Goal: Register for event/course

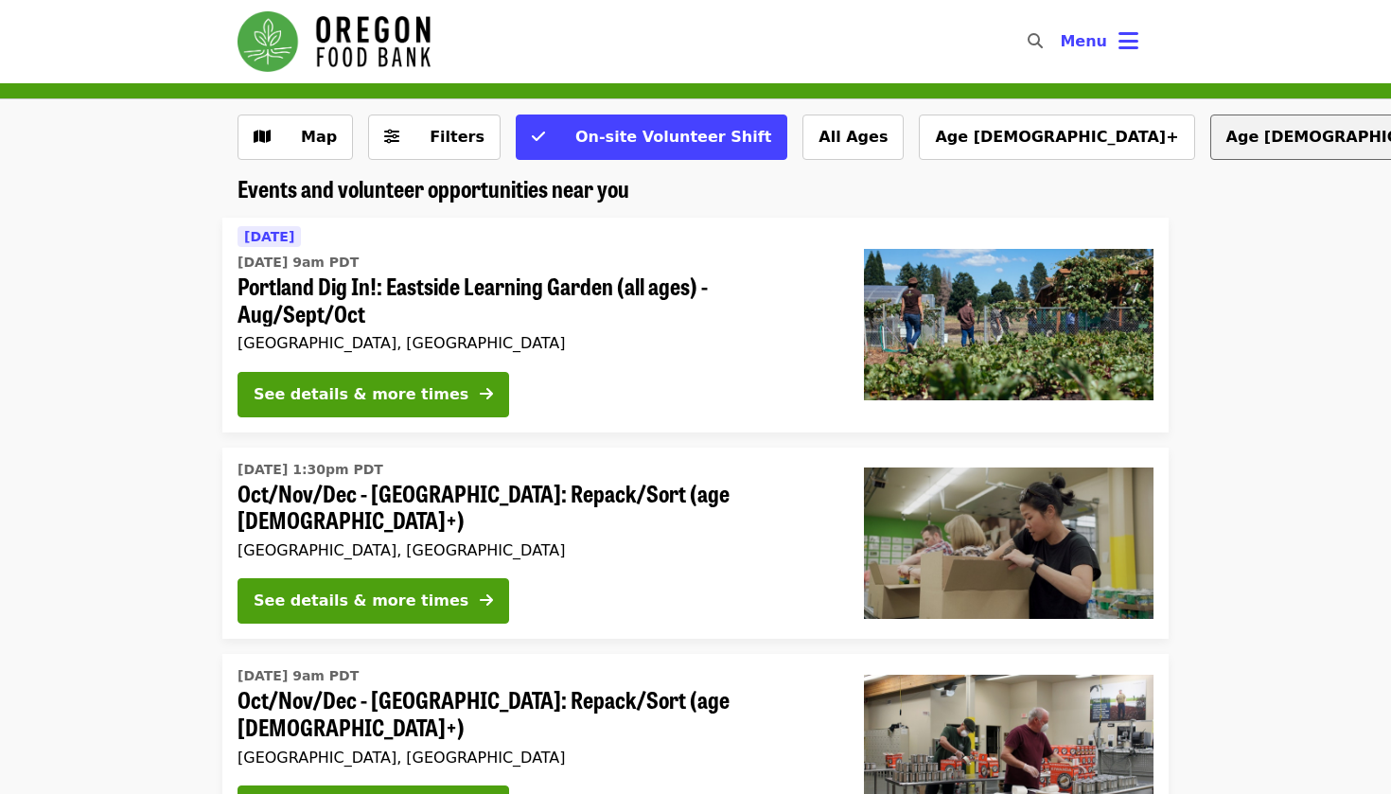
click at [1210, 140] on button "Age [DEMOGRAPHIC_DATA]+" at bounding box center [1347, 137] width 275 height 45
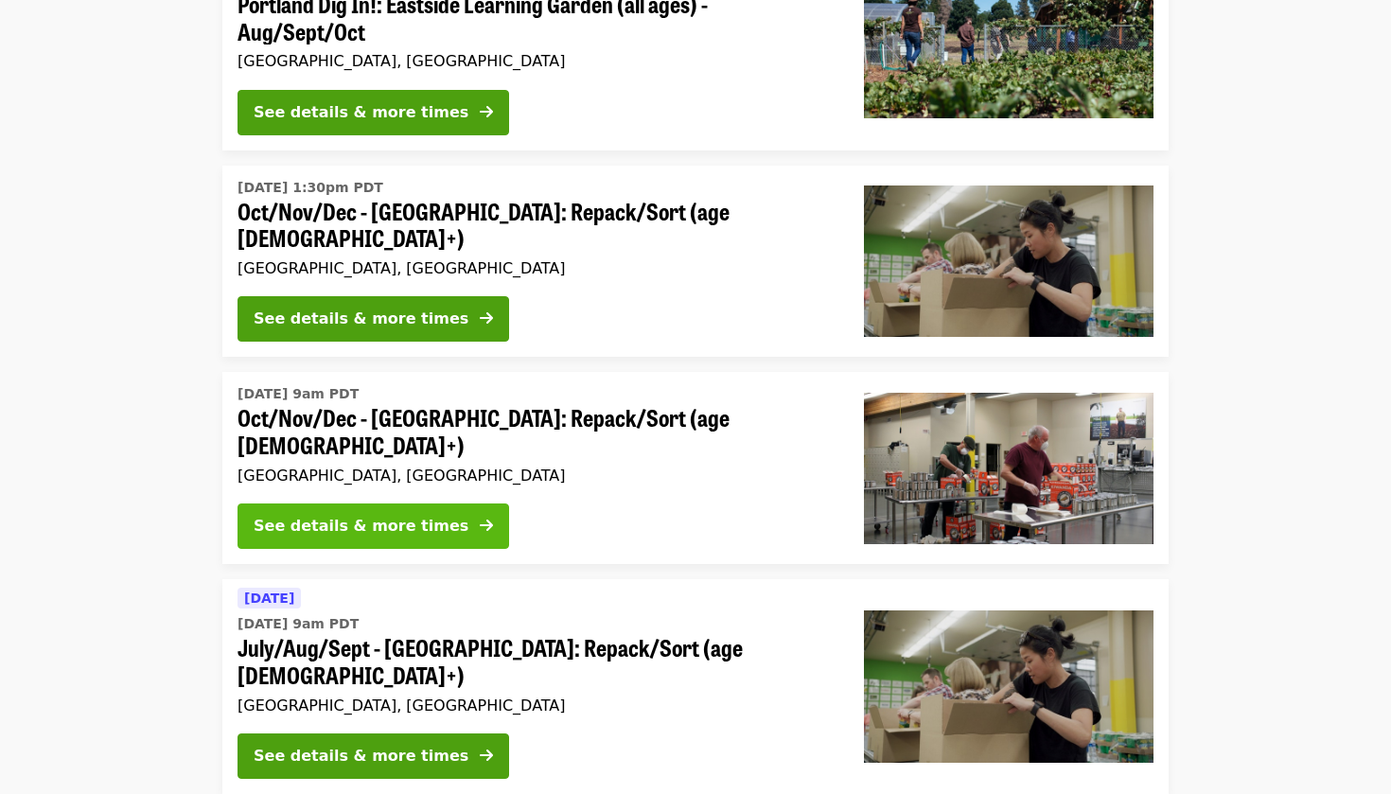
scroll to position [282, 0]
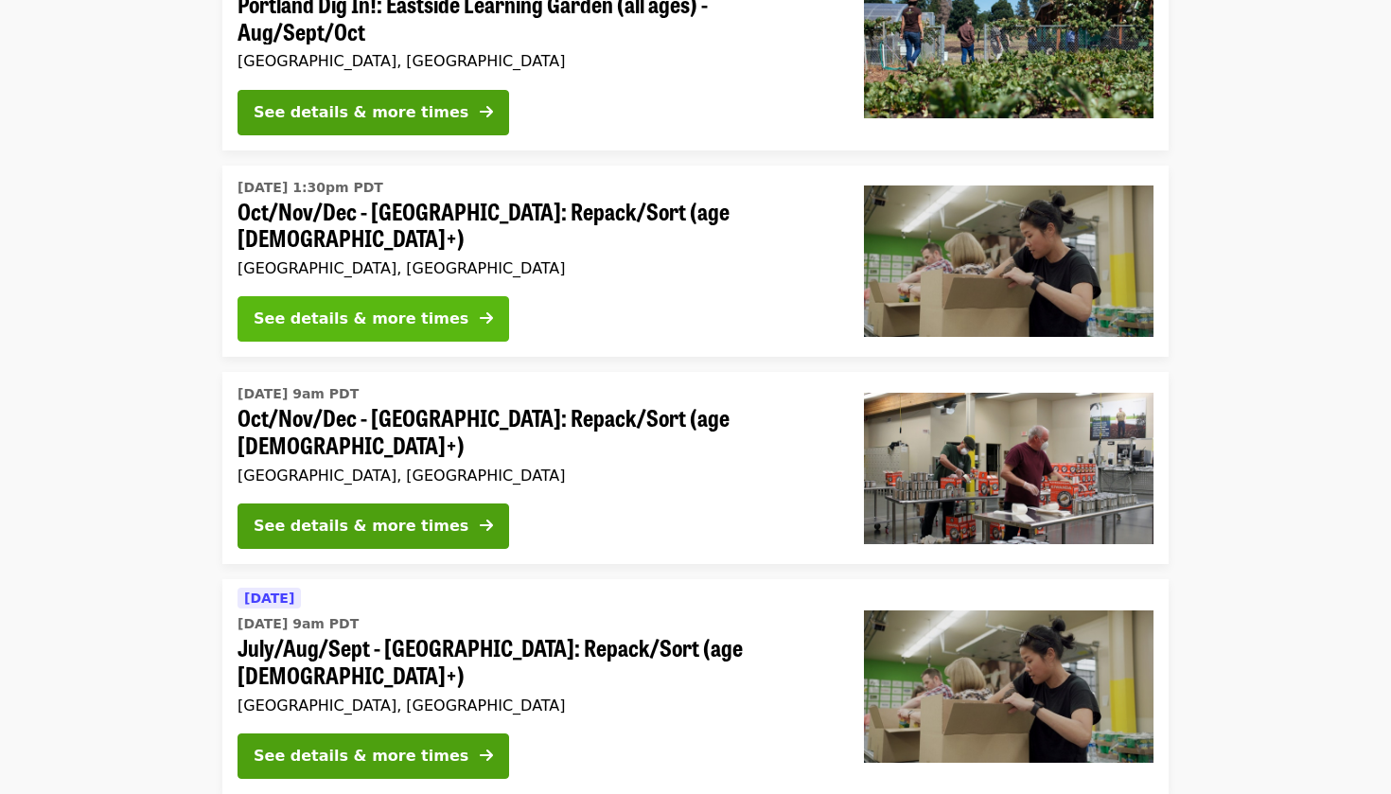
click at [480, 310] on icon "arrow-right icon" at bounding box center [486, 318] width 13 height 18
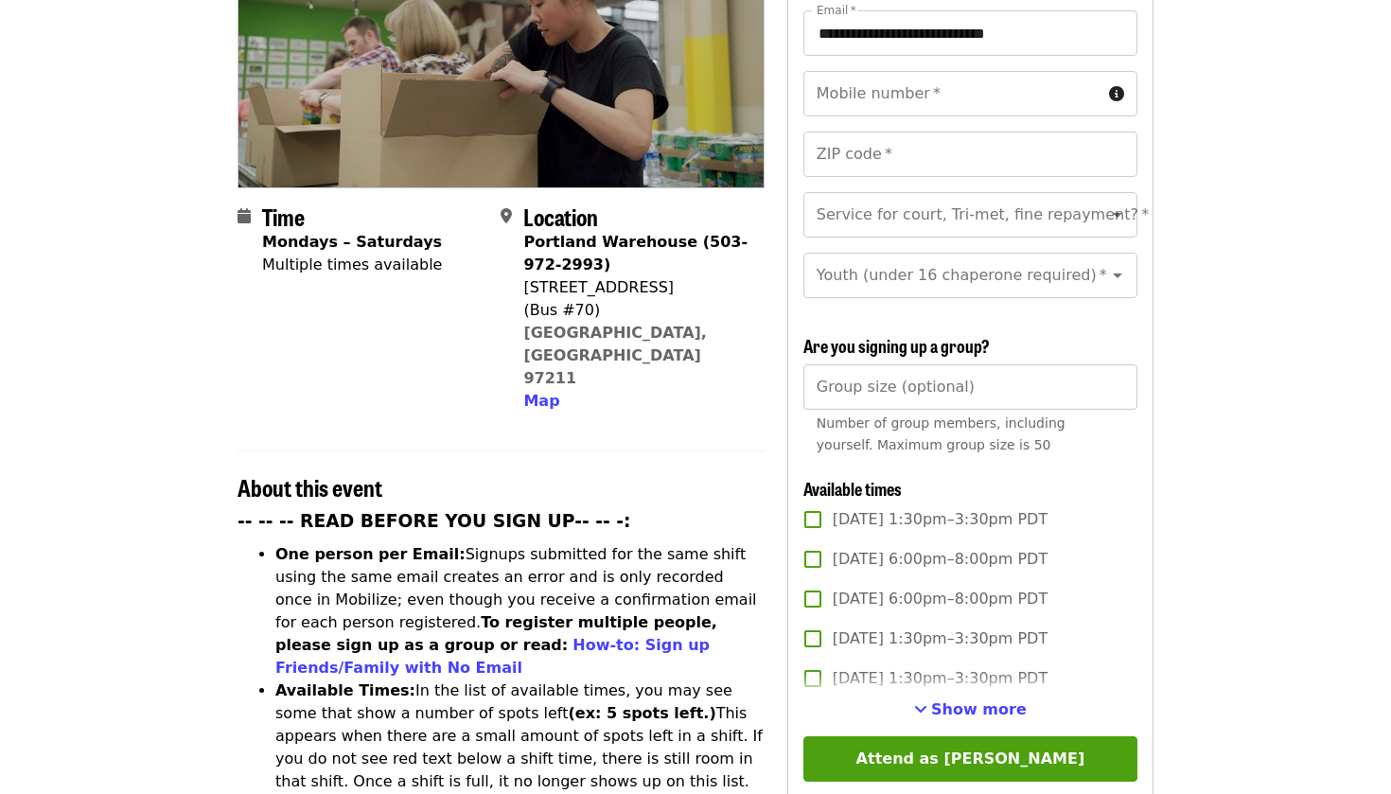
scroll to position [302, 0]
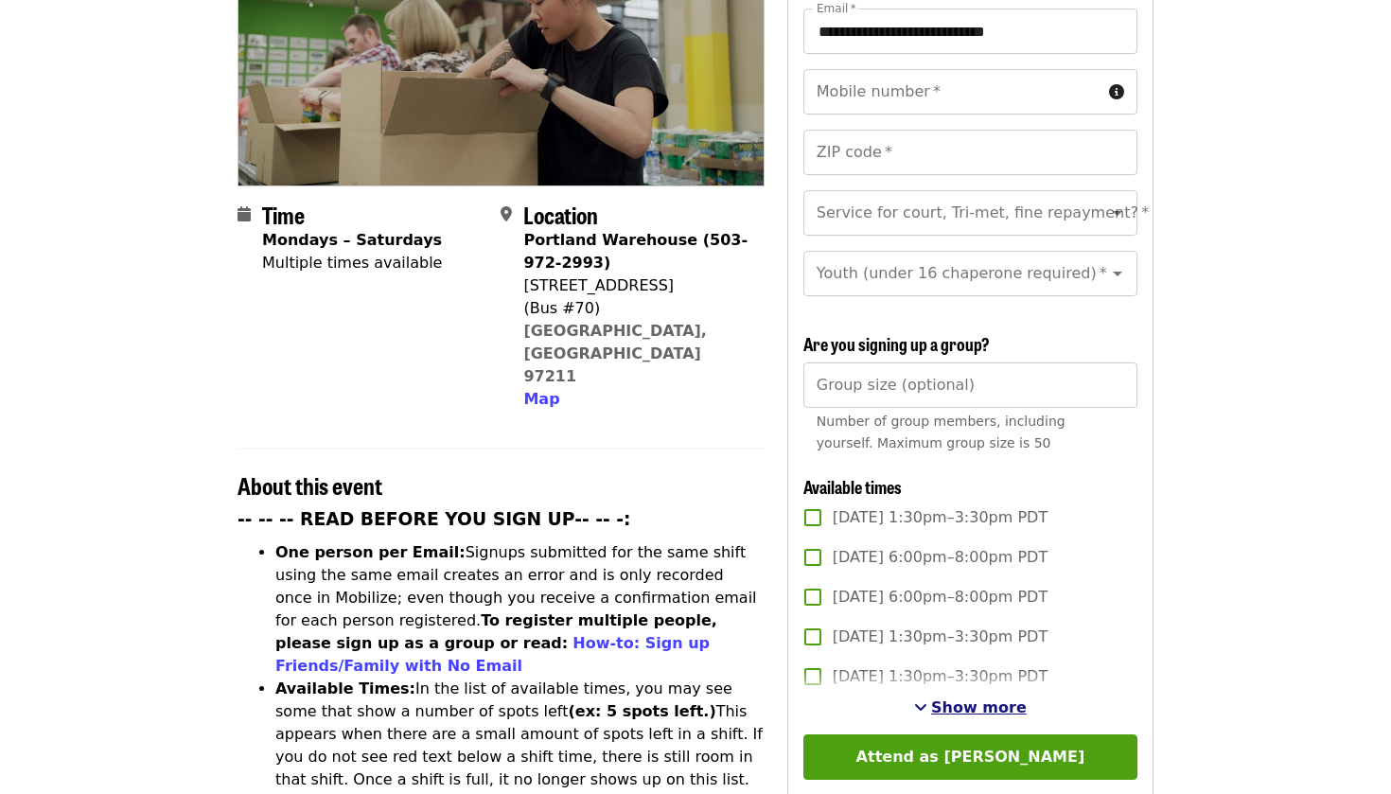
click at [943, 698] on span "Show more" at bounding box center [979, 707] width 96 height 18
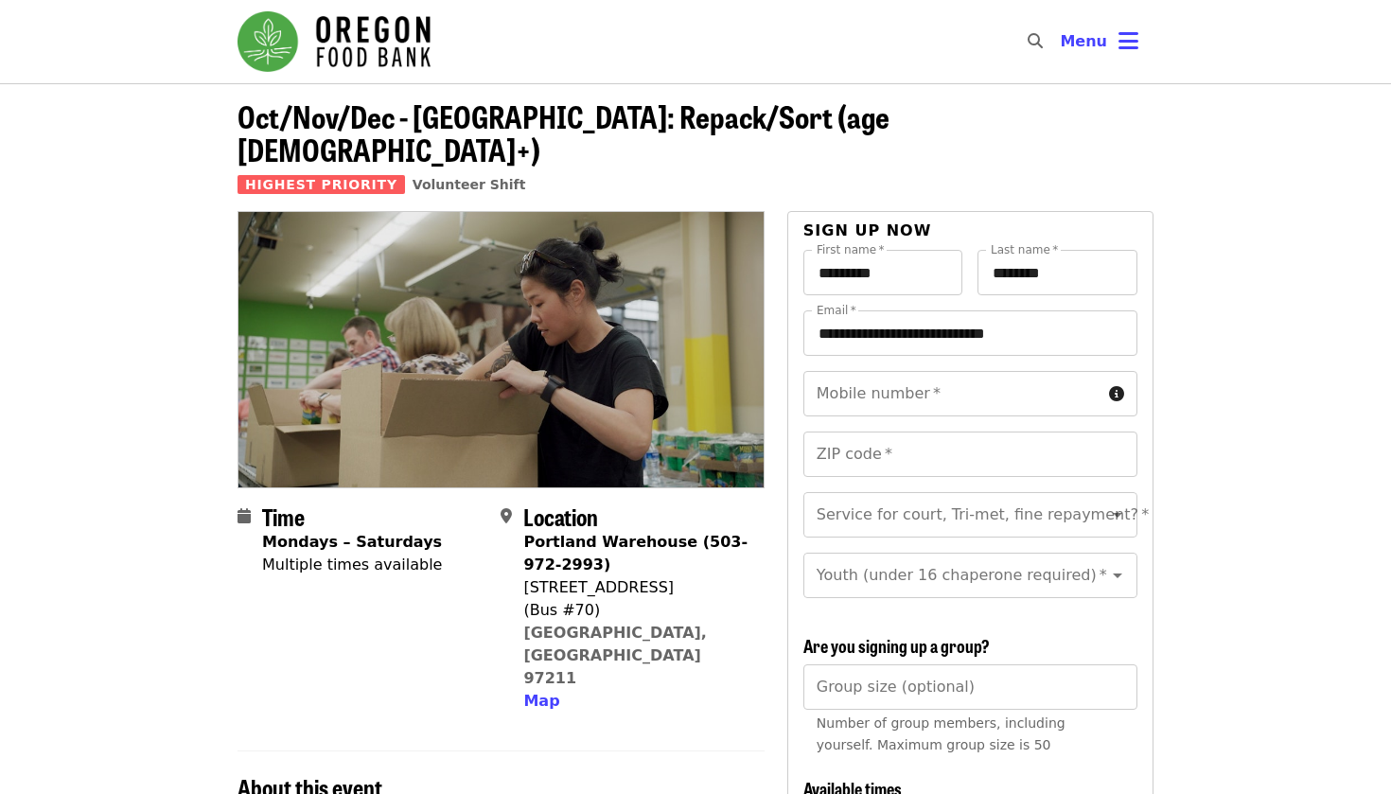
scroll to position [0, 0]
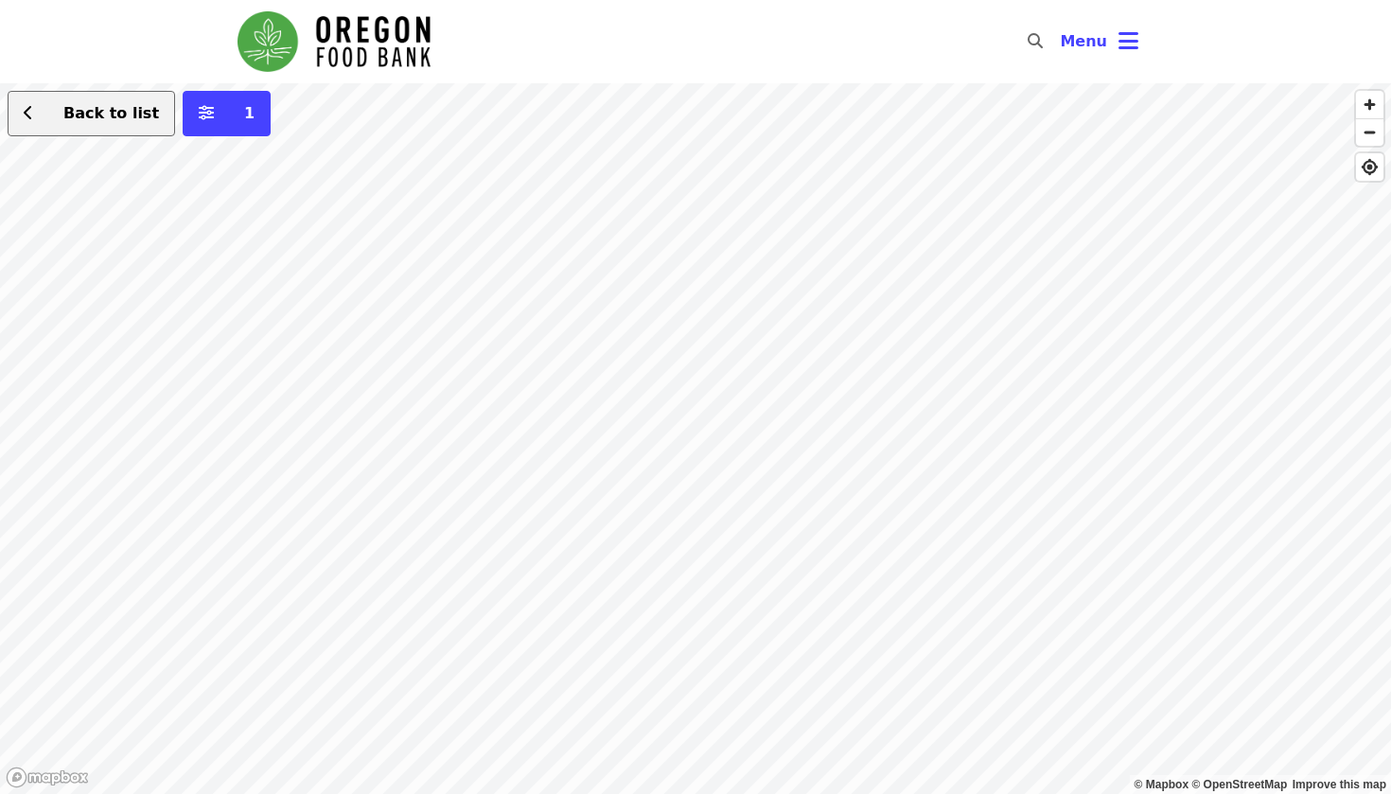
click at [72, 108] on span "Back to list" at bounding box center [111, 113] width 96 height 18
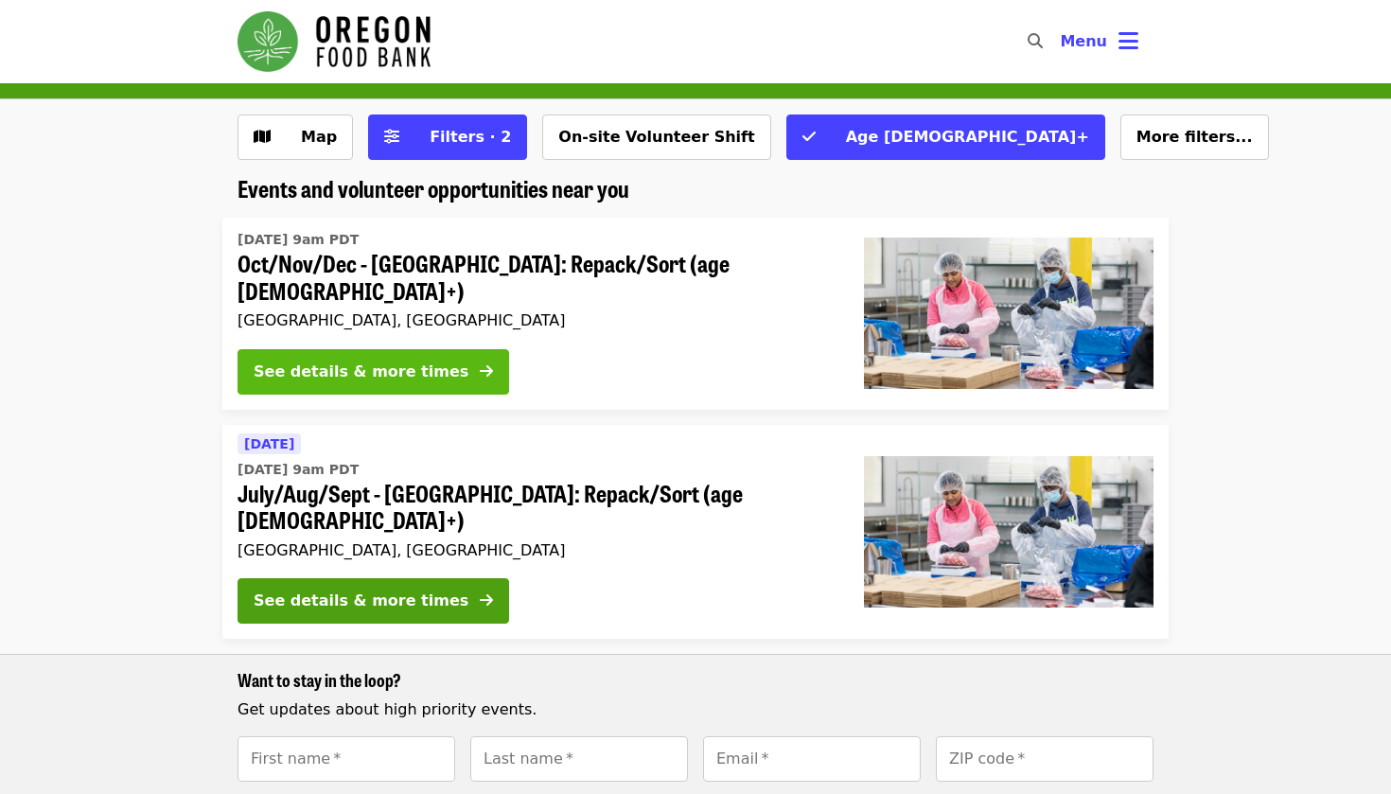
click at [480, 362] on icon "arrow-right icon" at bounding box center [486, 371] width 13 height 18
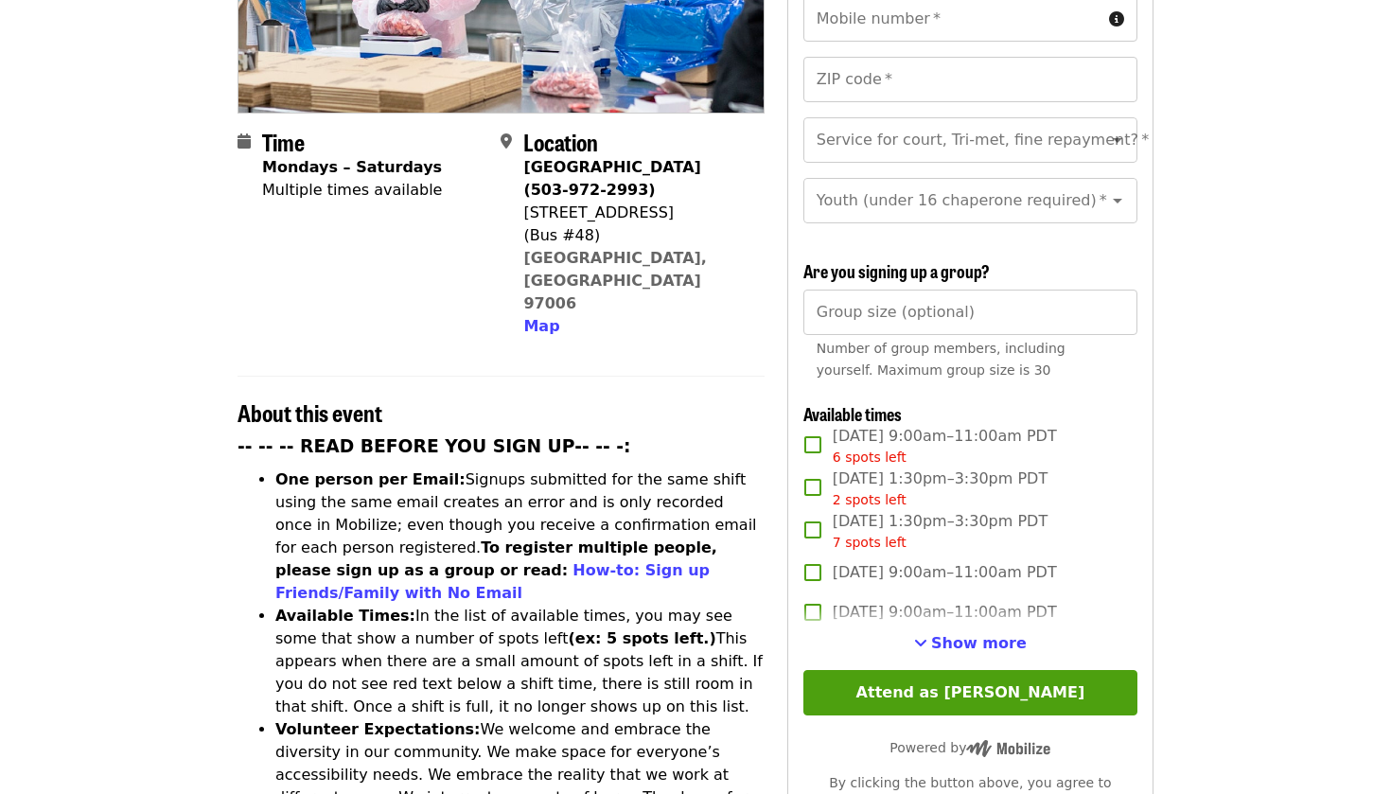
scroll to position [382, 0]
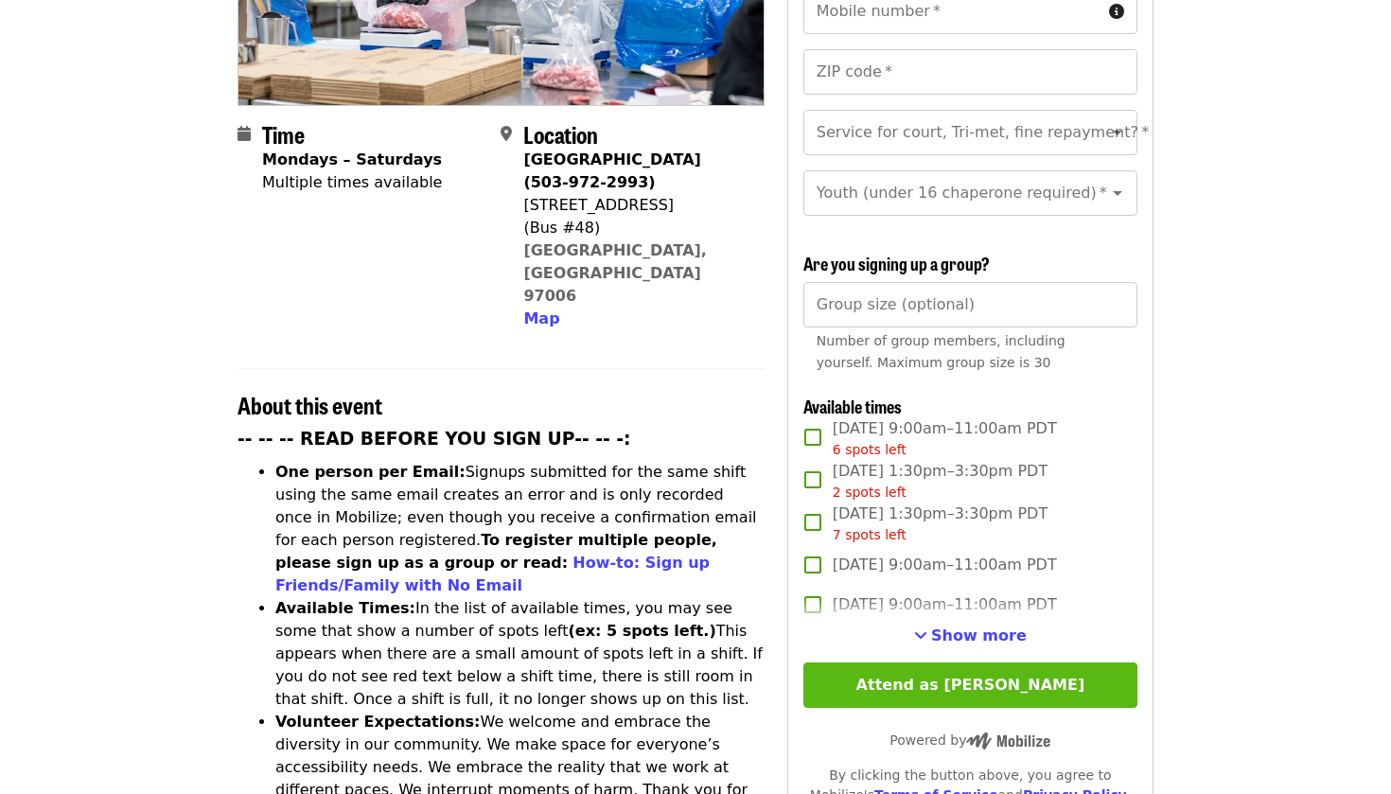
click at [967, 662] on button "Attend as [PERSON_NAME]" at bounding box center [970, 684] width 334 height 45
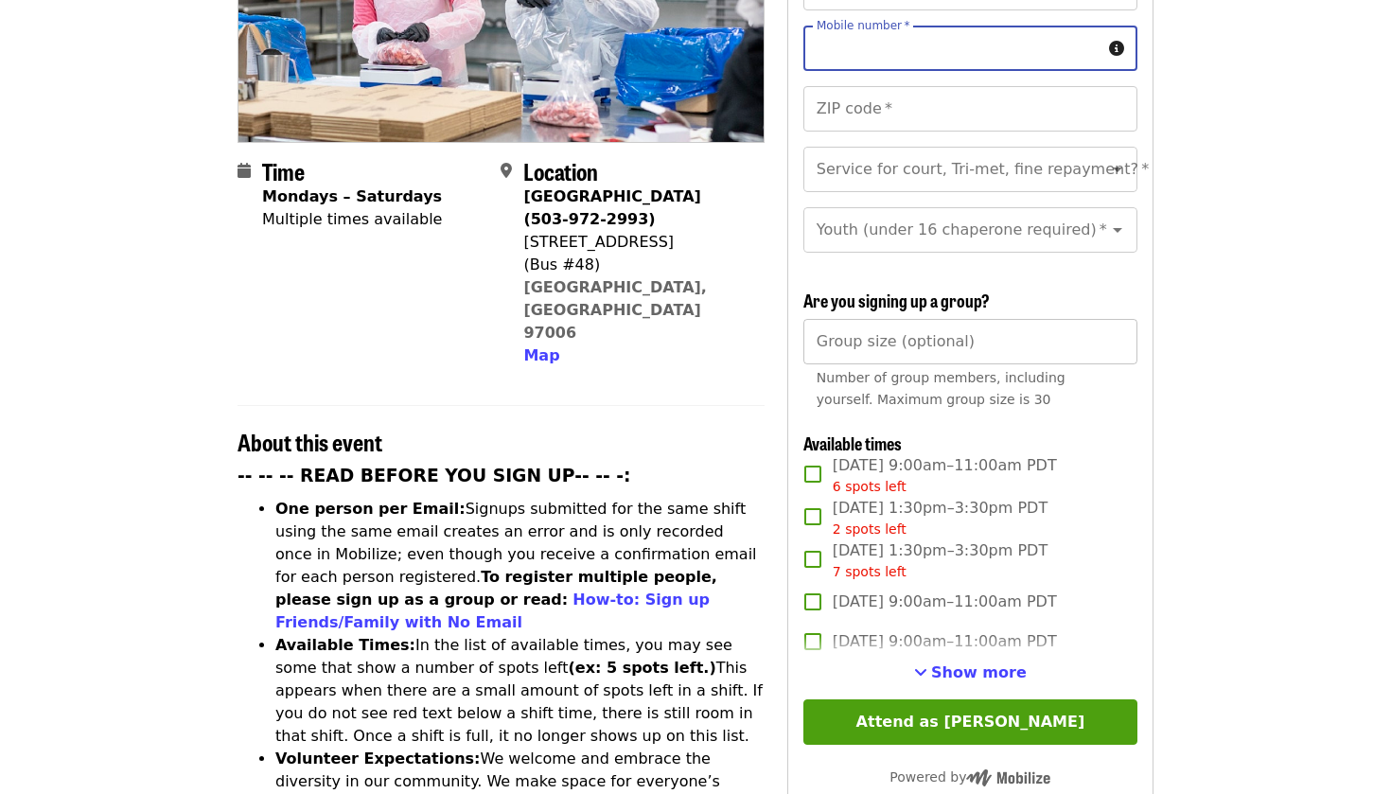
scroll to position [371, 0]
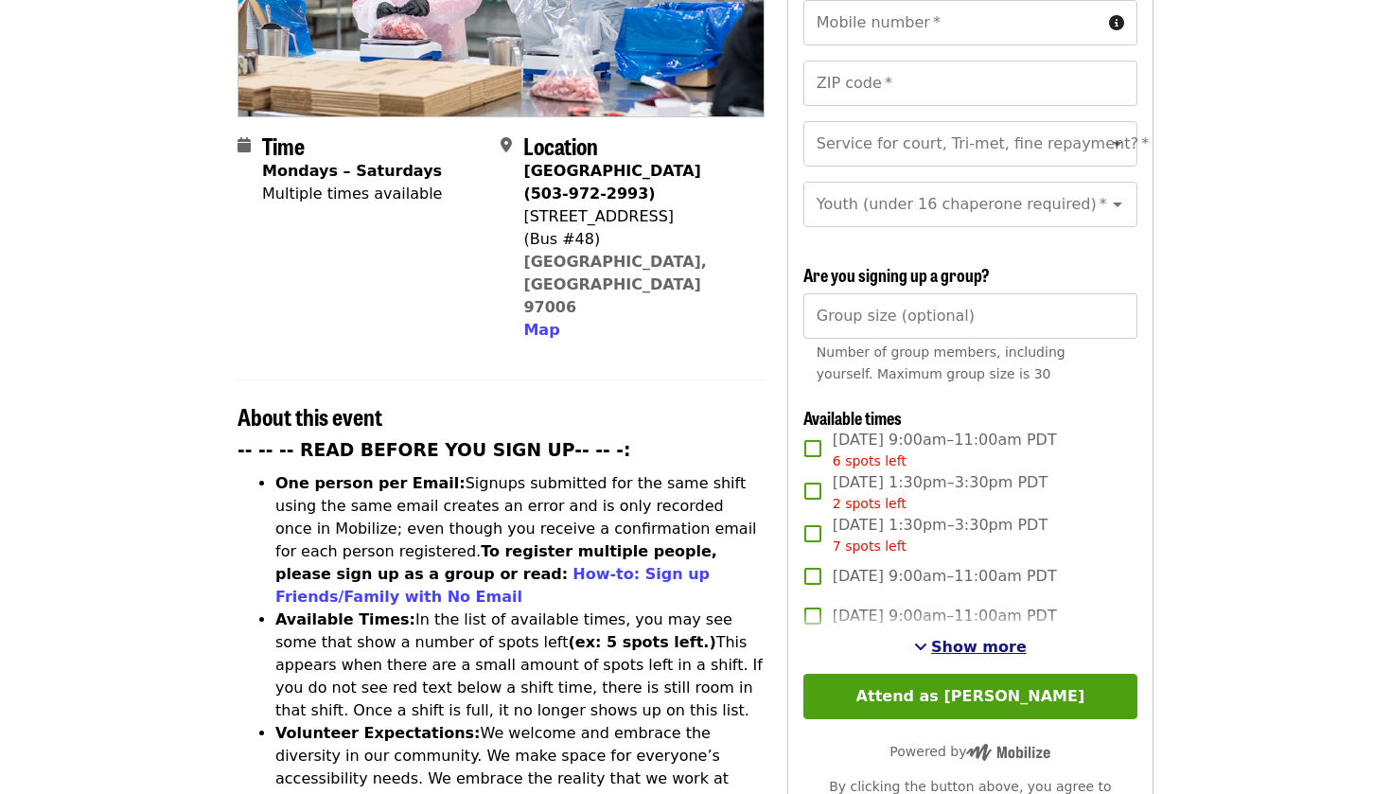
click at [971, 638] on span "Show more" at bounding box center [979, 647] width 96 height 18
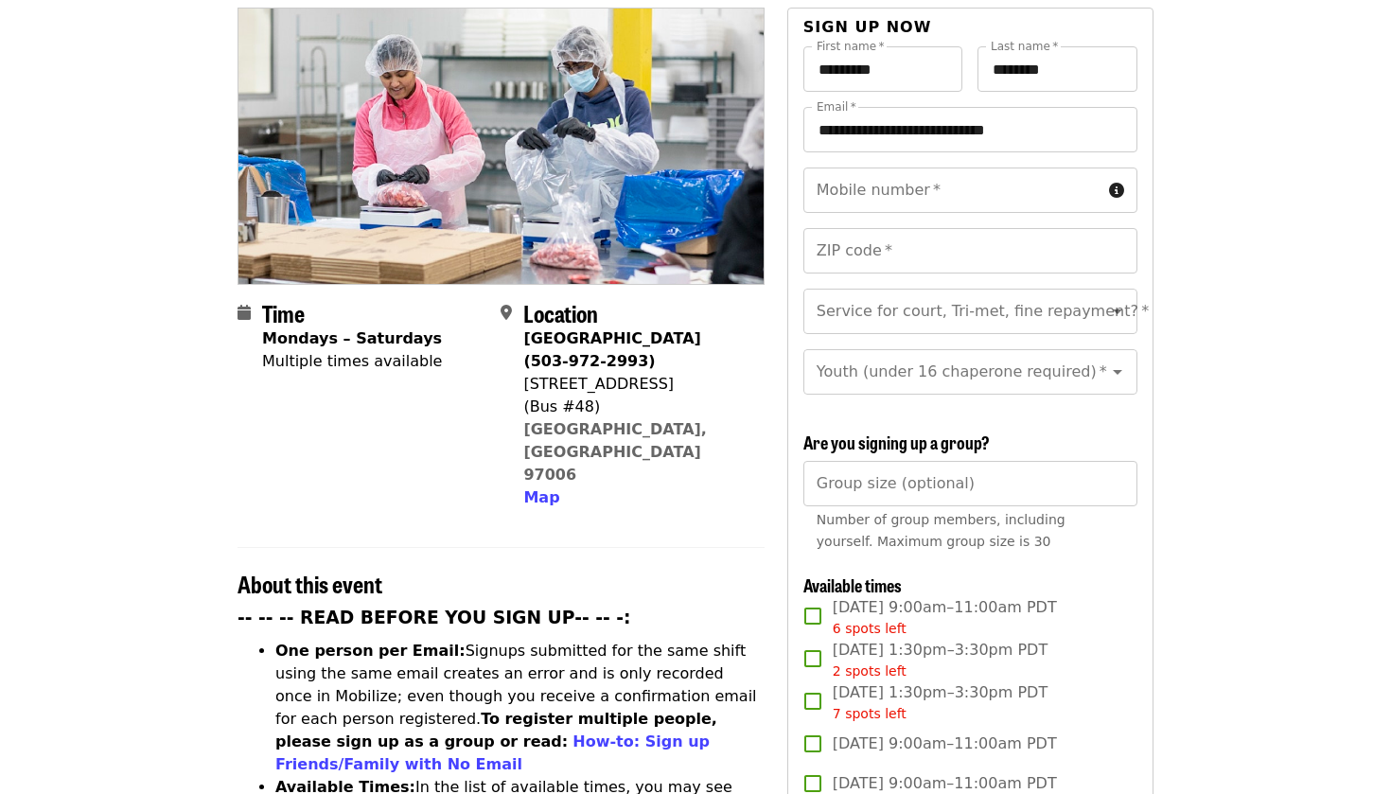
scroll to position [53, 0]
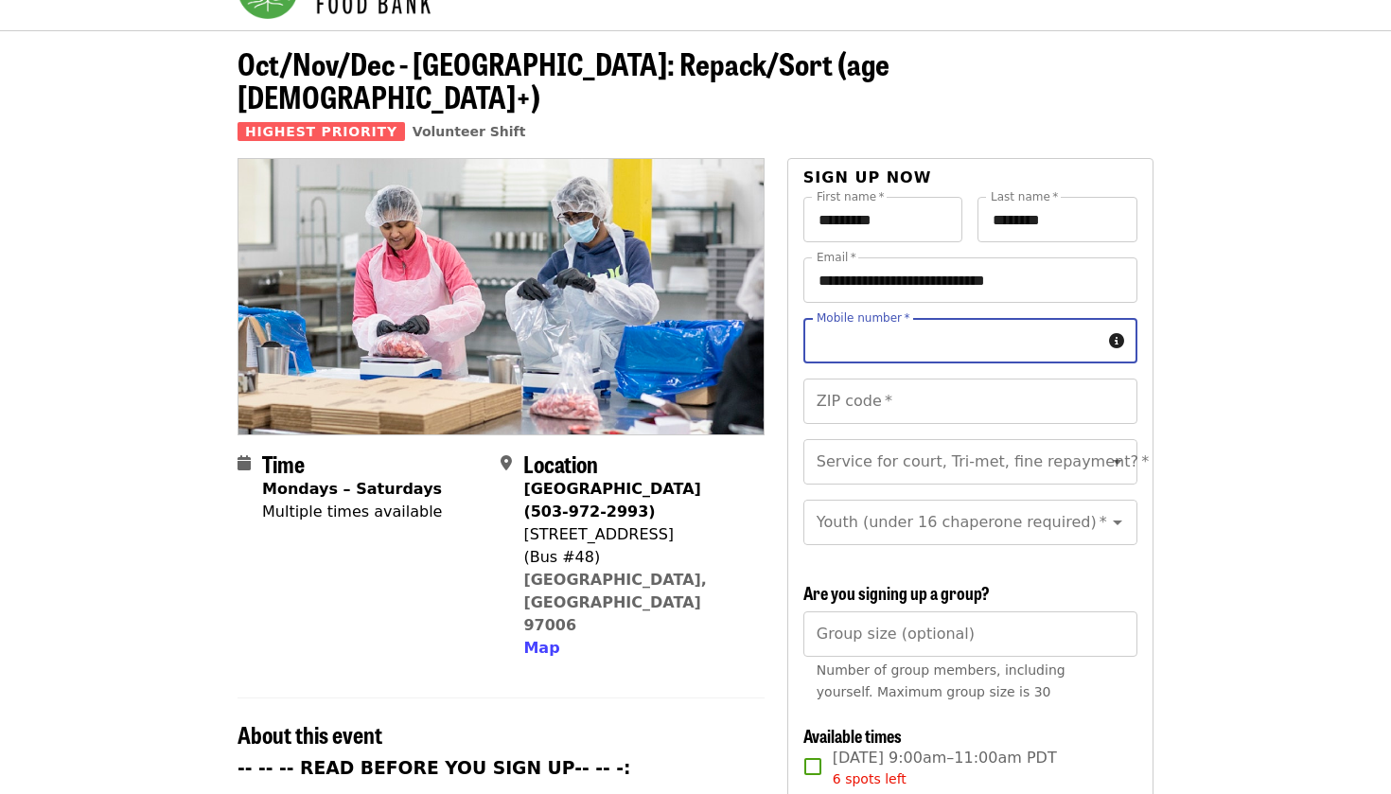
click at [894, 318] on input "Mobile number   *" at bounding box center [952, 340] width 298 height 45
type input "**********"
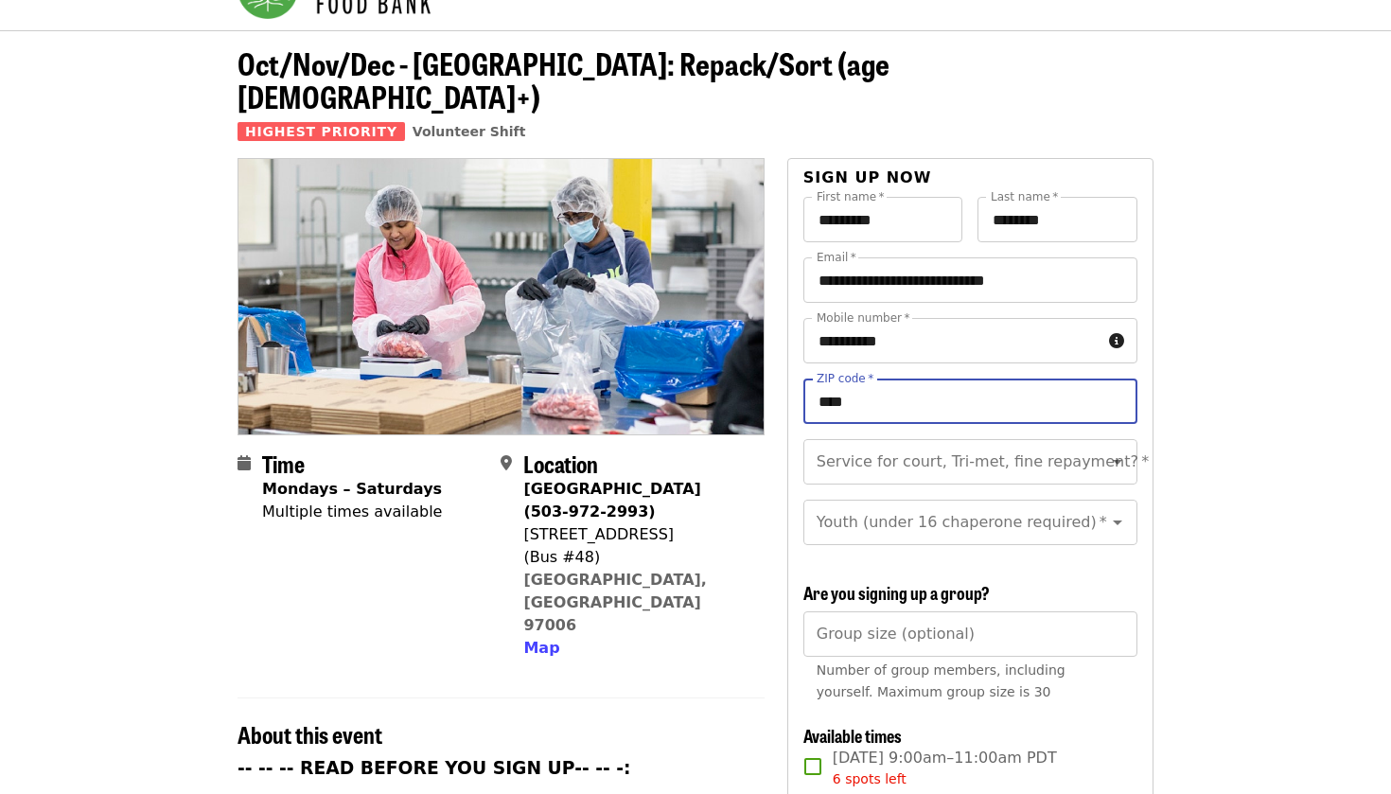
type input "*****"
click at [1118, 511] on icon "Open" at bounding box center [1117, 522] width 23 height 23
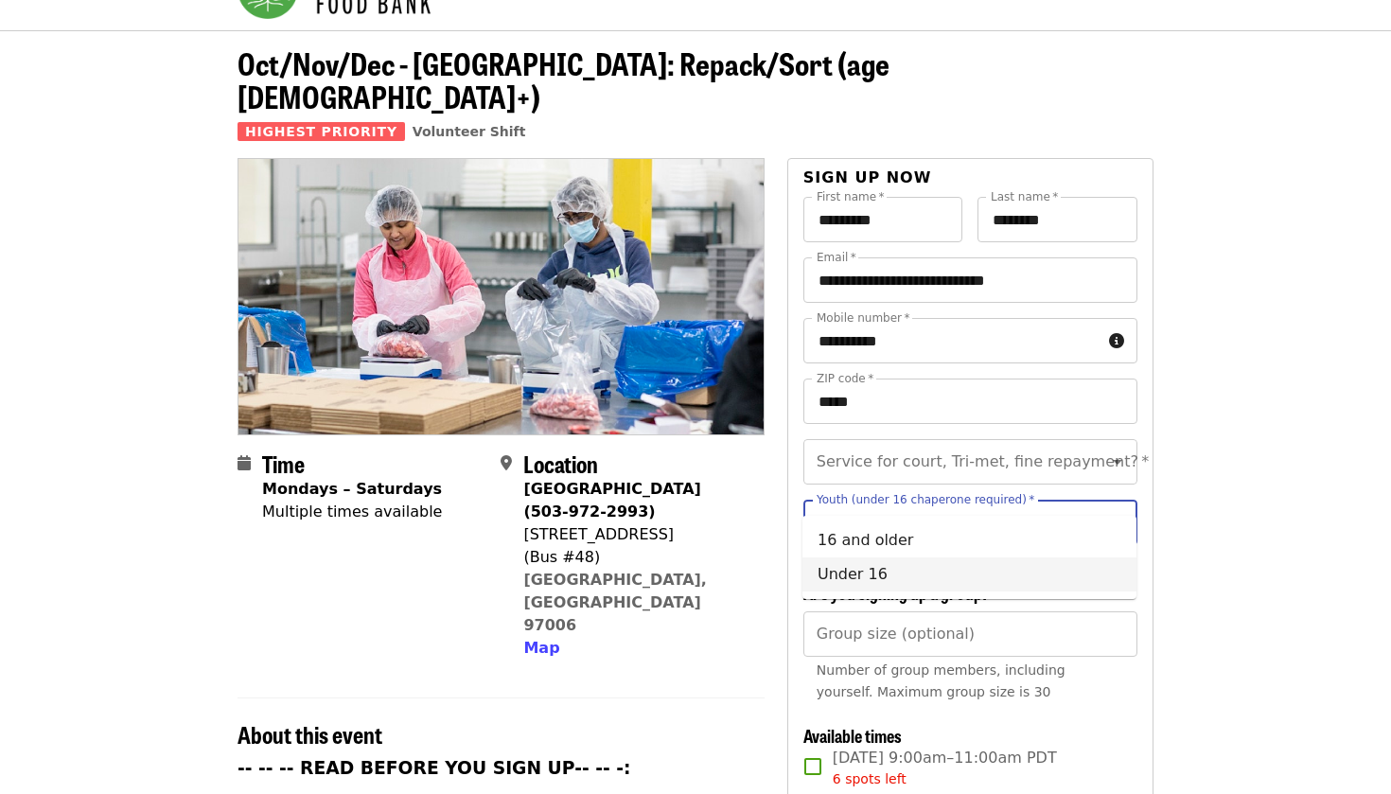
click at [1043, 569] on li "Under 16" at bounding box center [970, 574] width 334 height 34
type input "********"
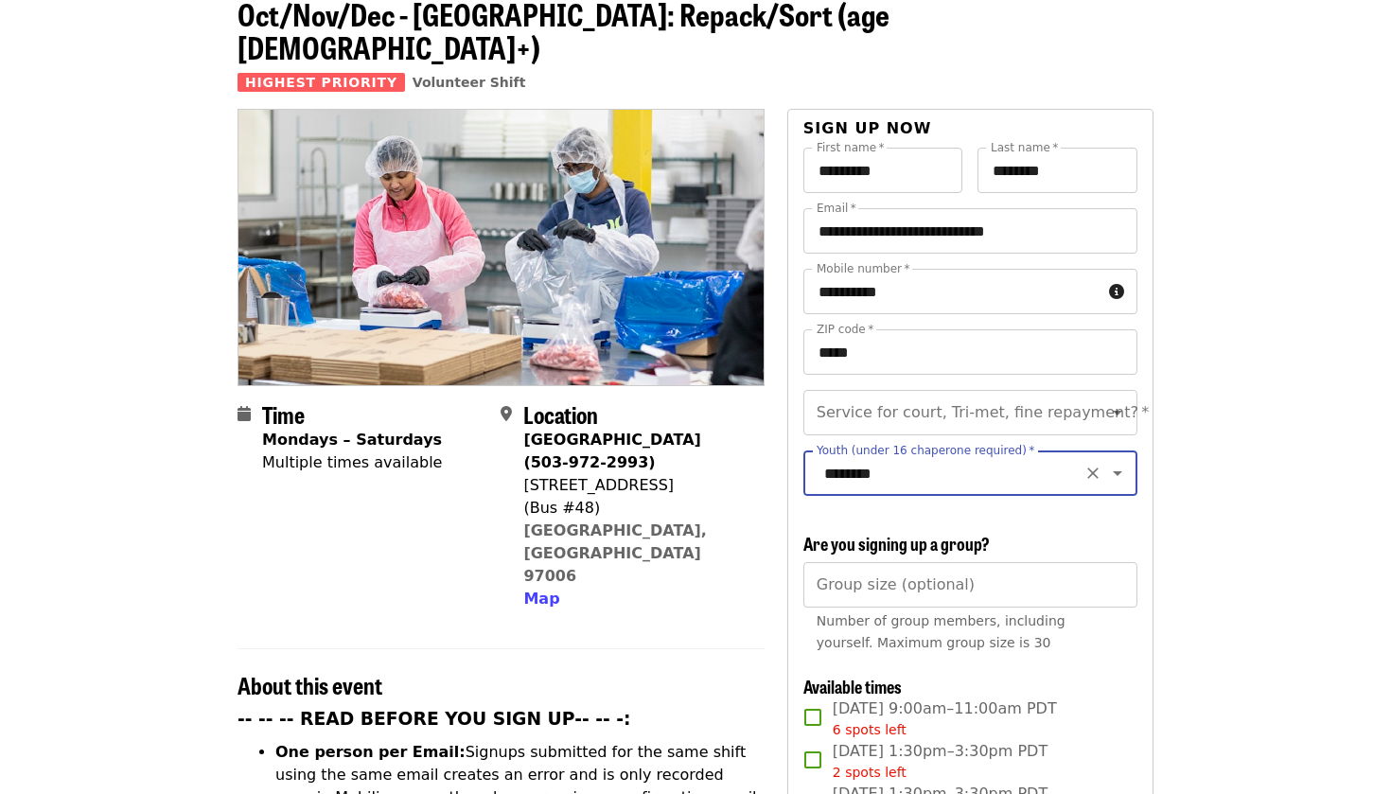
scroll to position [111, 0]
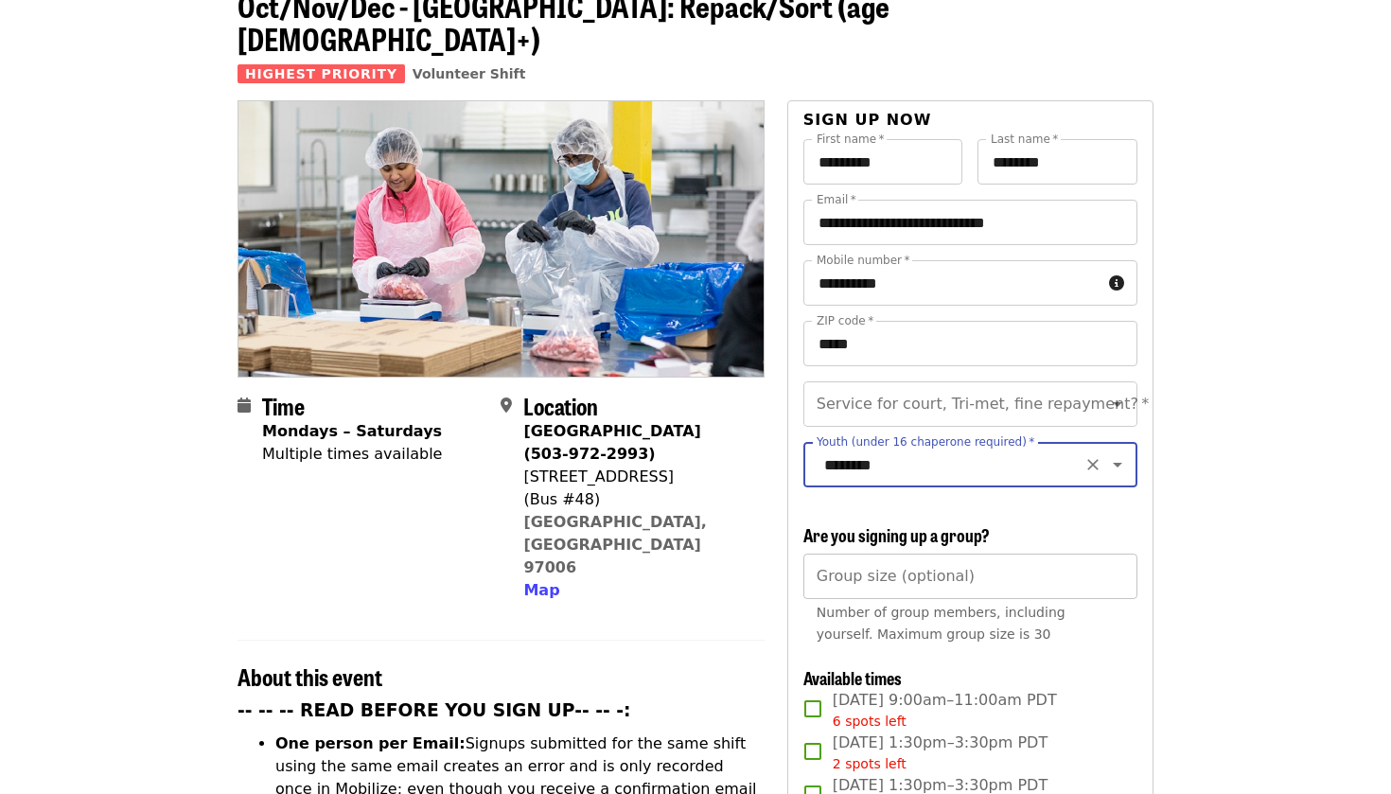
click at [1011, 554] on input "Group size (optional)" at bounding box center [970, 576] width 334 height 45
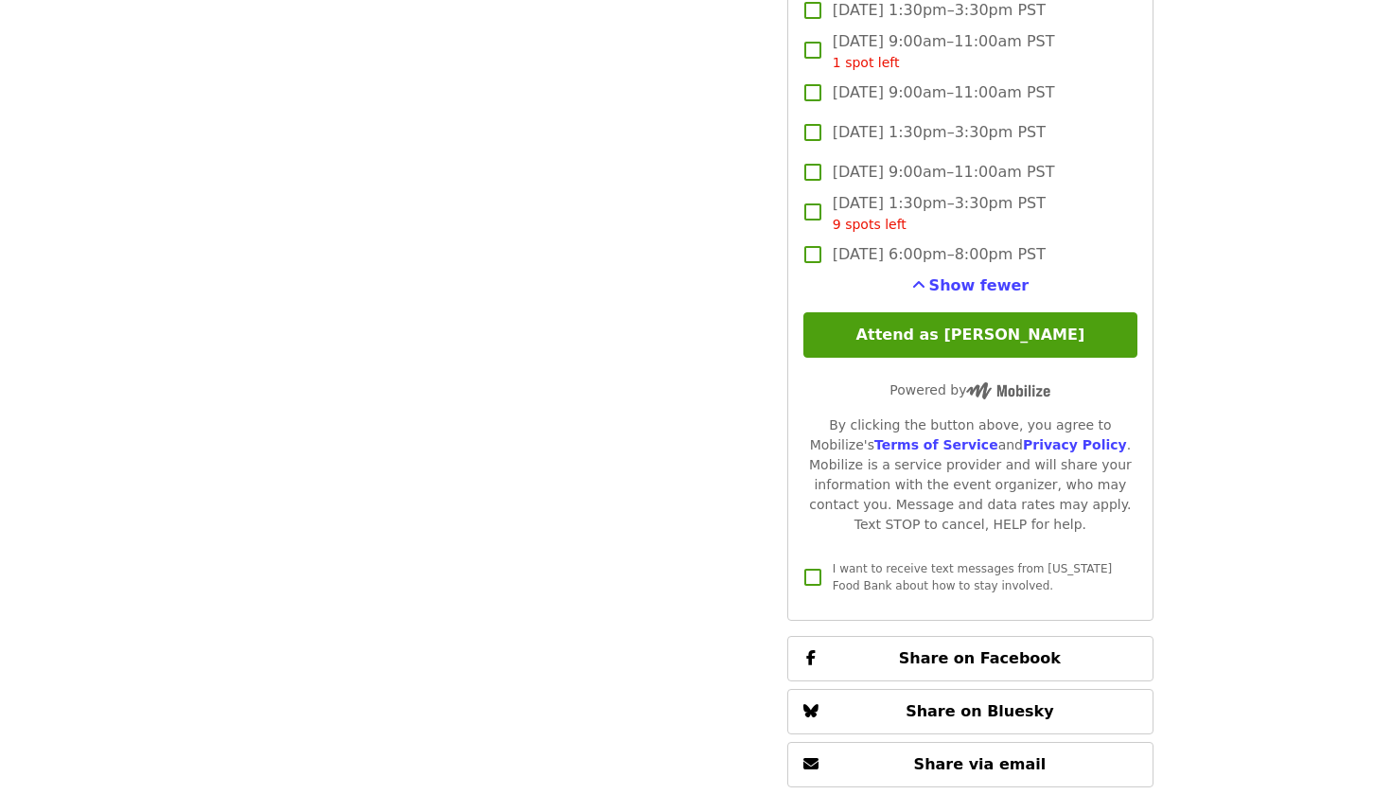
scroll to position [4025, 0]
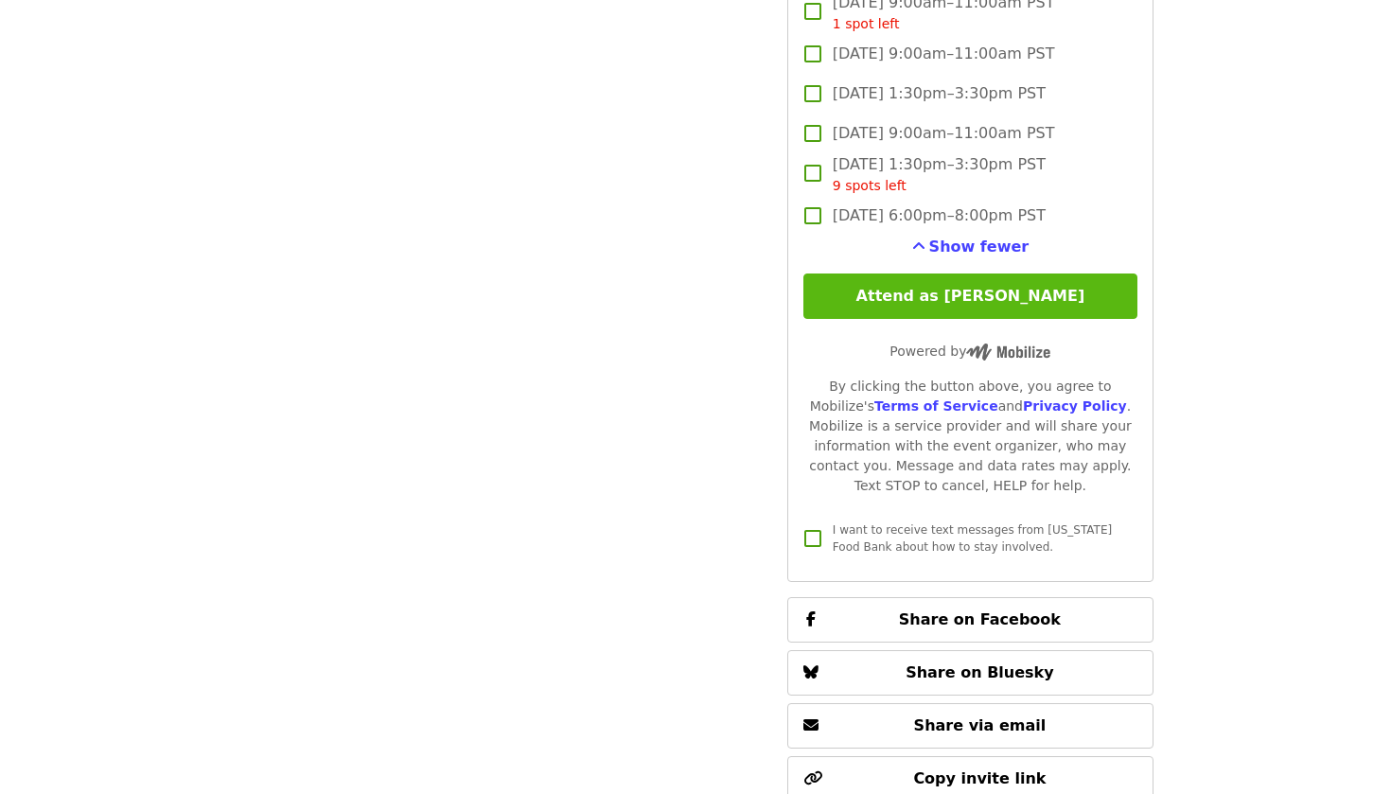
type input "*"
click at [1051, 274] on button "Attend as [PERSON_NAME]" at bounding box center [970, 296] width 334 height 45
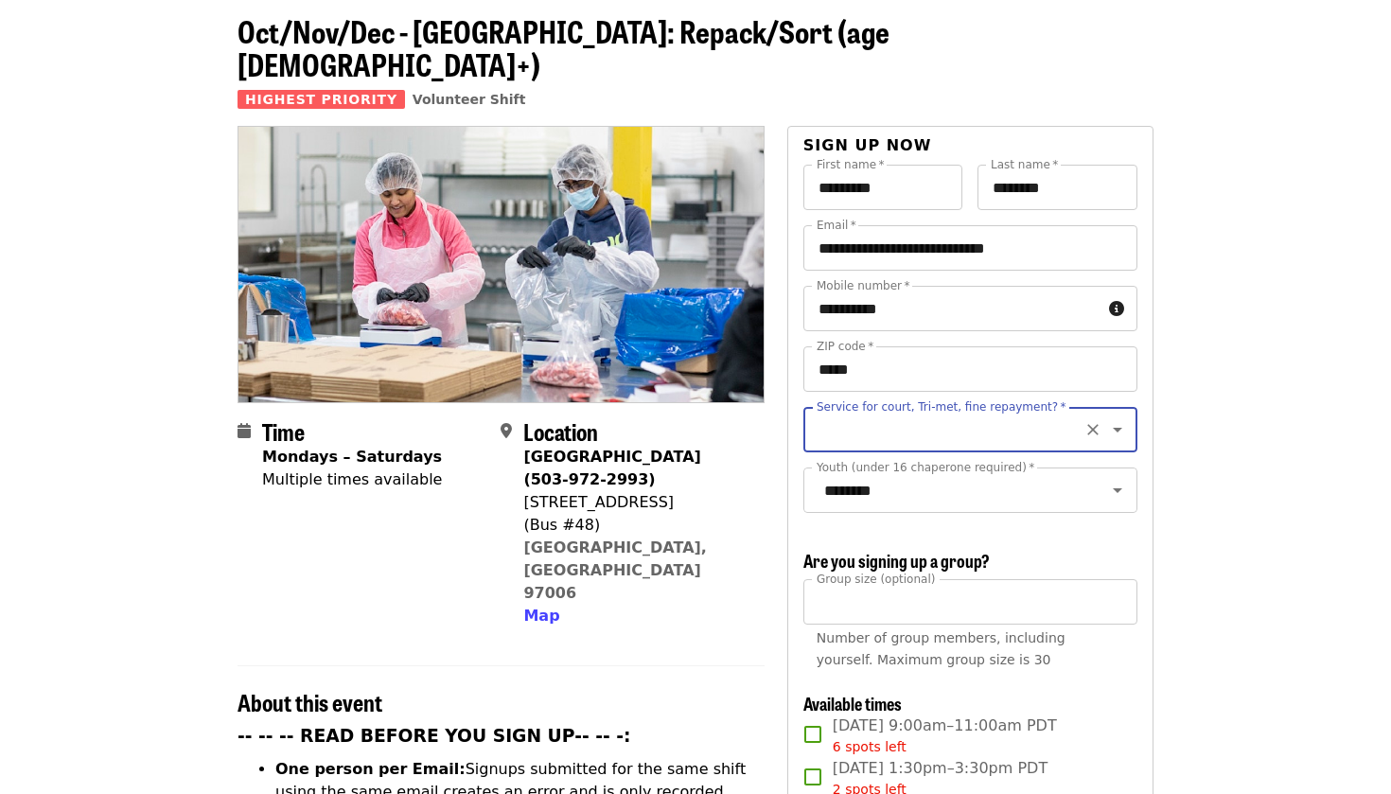
click at [1116, 418] on icon "Open" at bounding box center [1117, 429] width 23 height 23
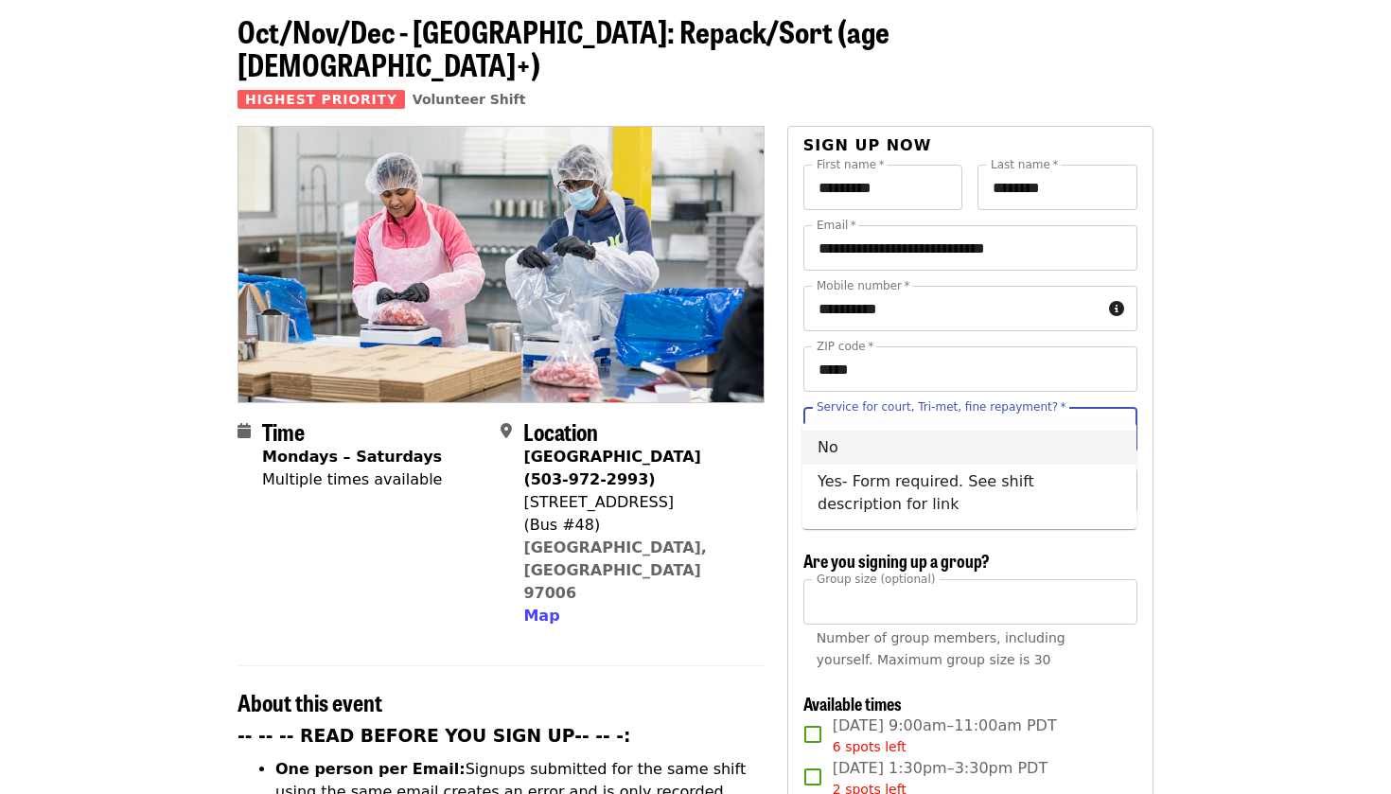
click at [1095, 441] on li "No" at bounding box center [970, 448] width 334 height 34
type input "**"
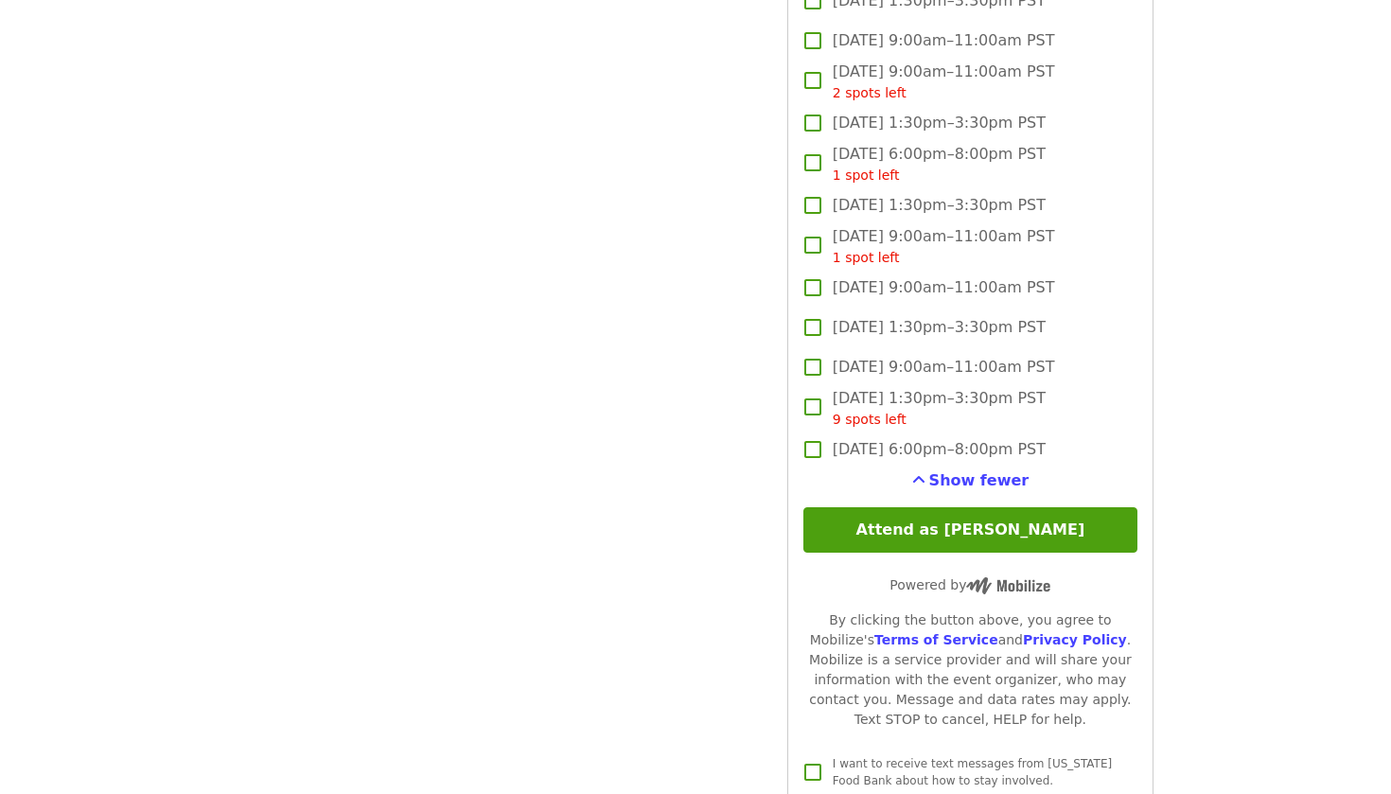
scroll to position [3908, 0]
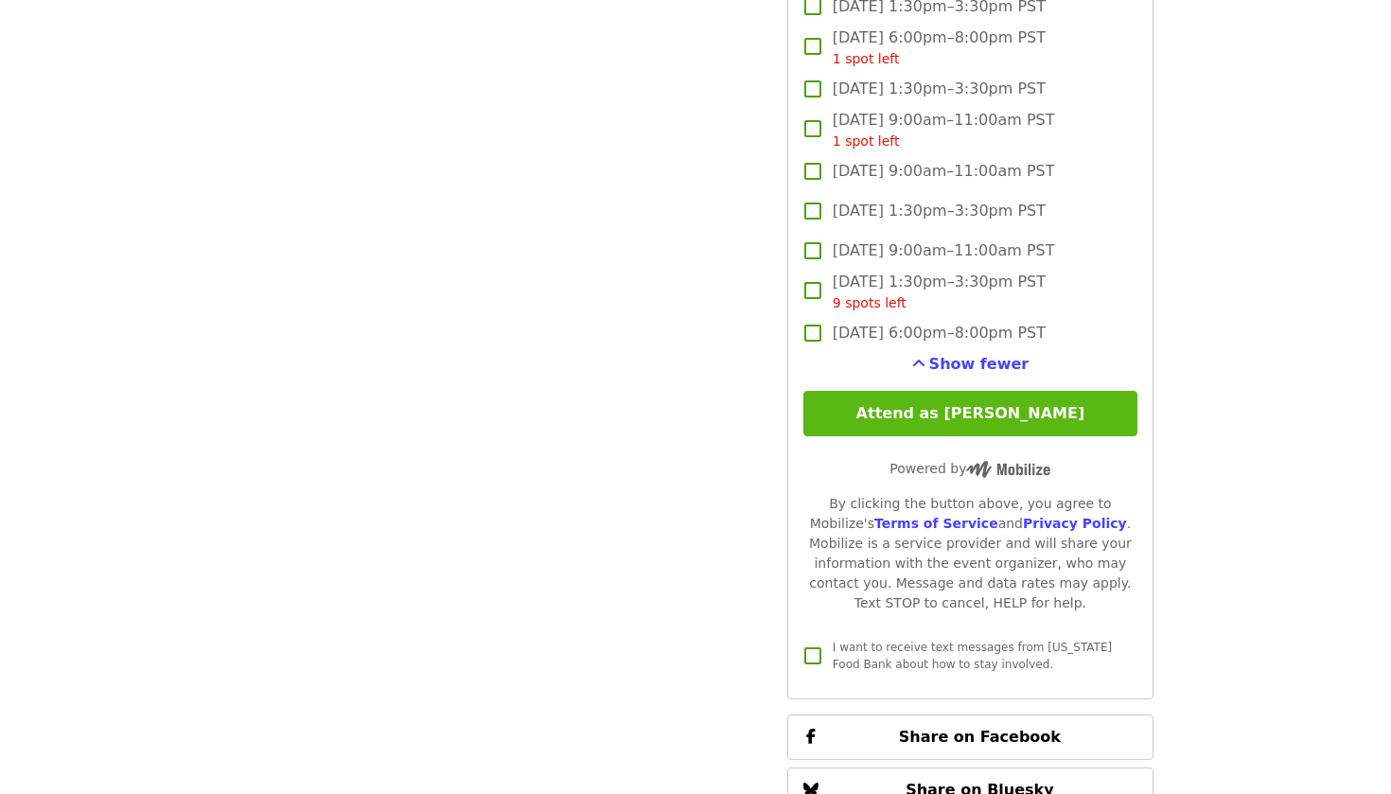
click at [1019, 391] on button "Attend as [PERSON_NAME]" at bounding box center [970, 413] width 334 height 45
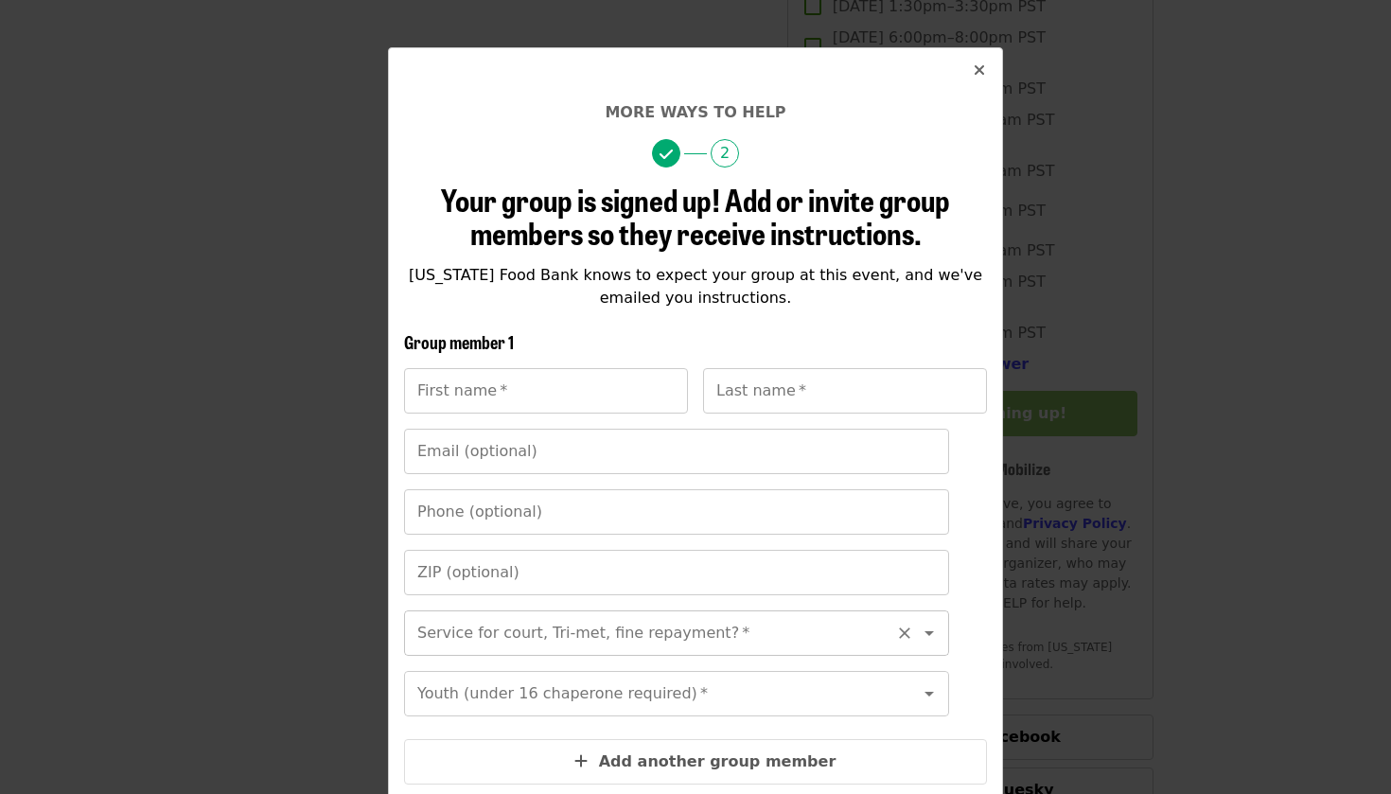
scroll to position [34, 0]
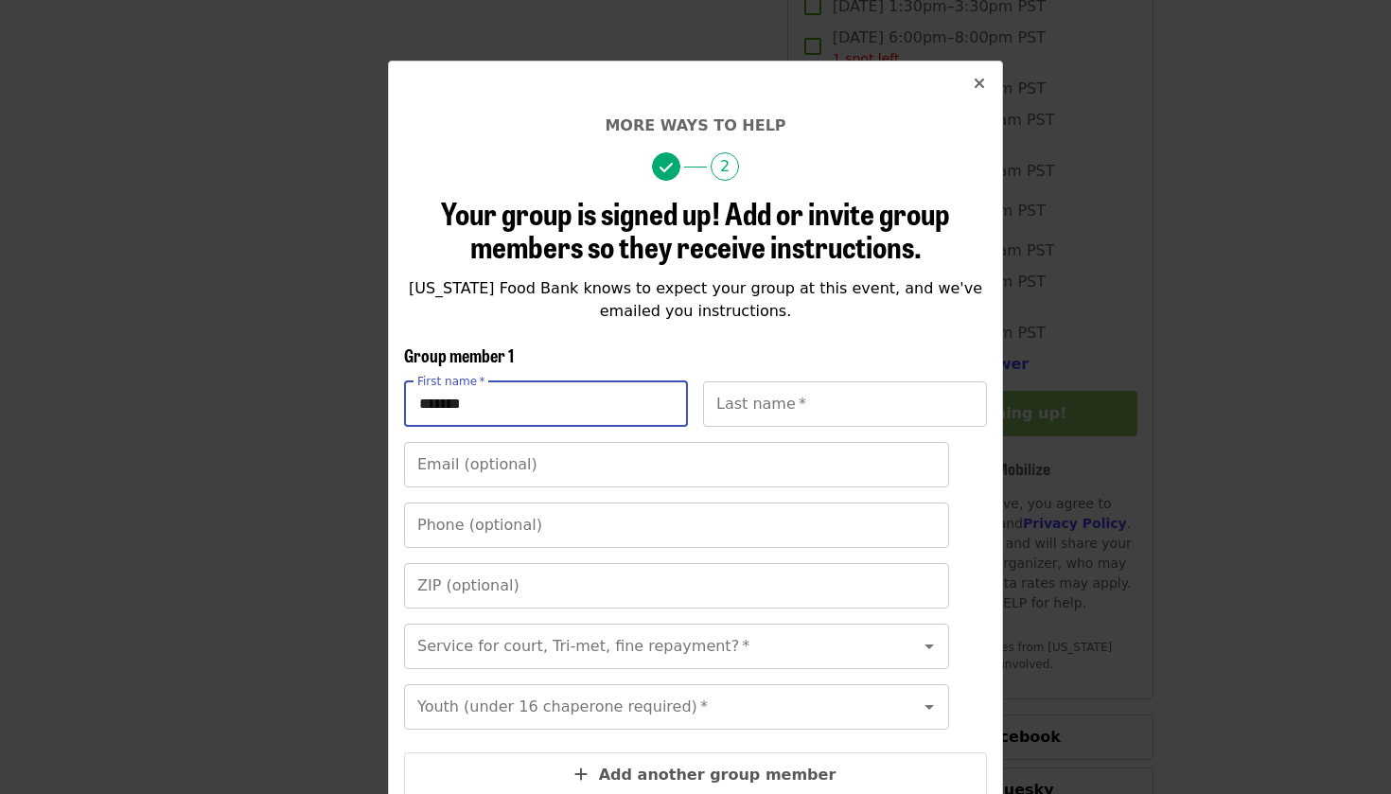
type input "*******"
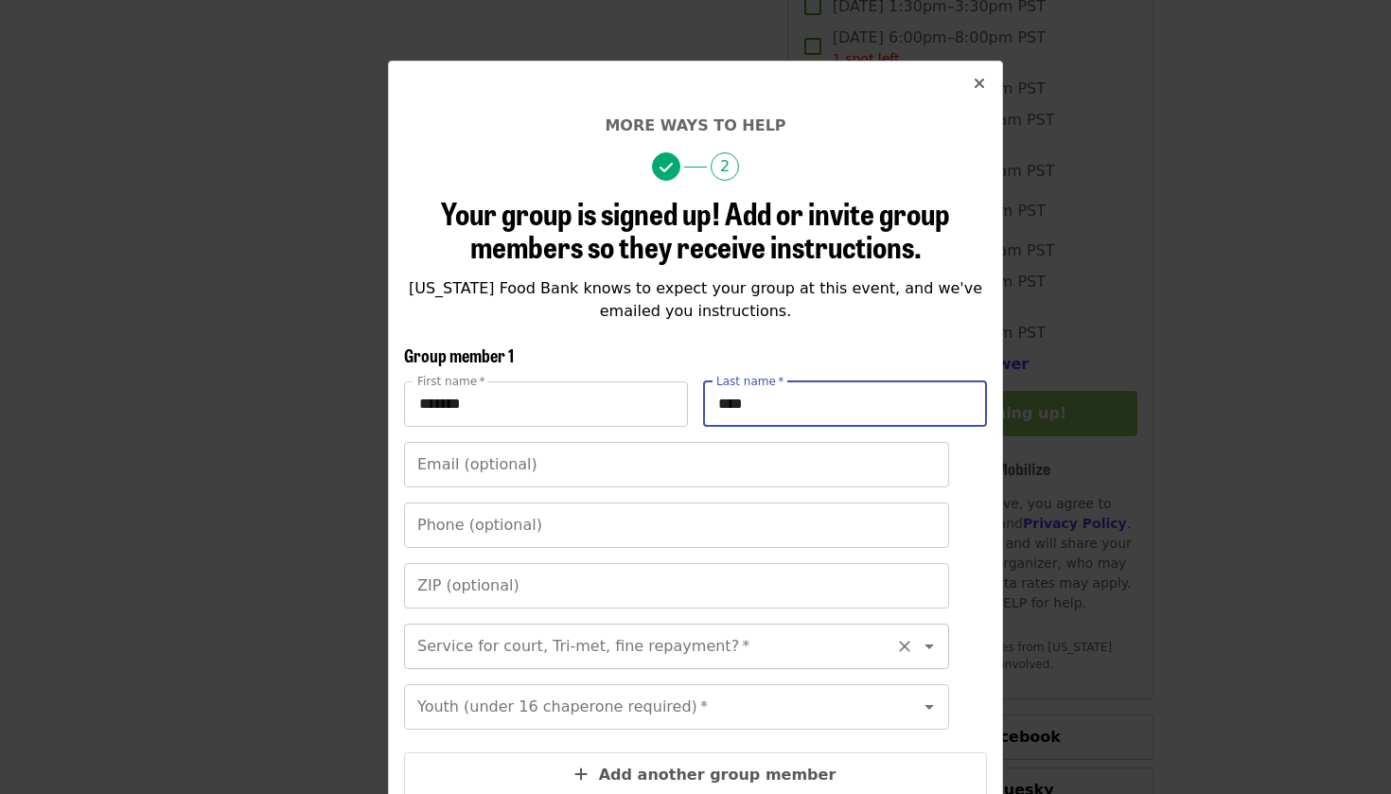
type input "****"
click at [542, 650] on input "Service for court, Tri-met, fine repayment?   *" at bounding box center [653, 646] width 468 height 36
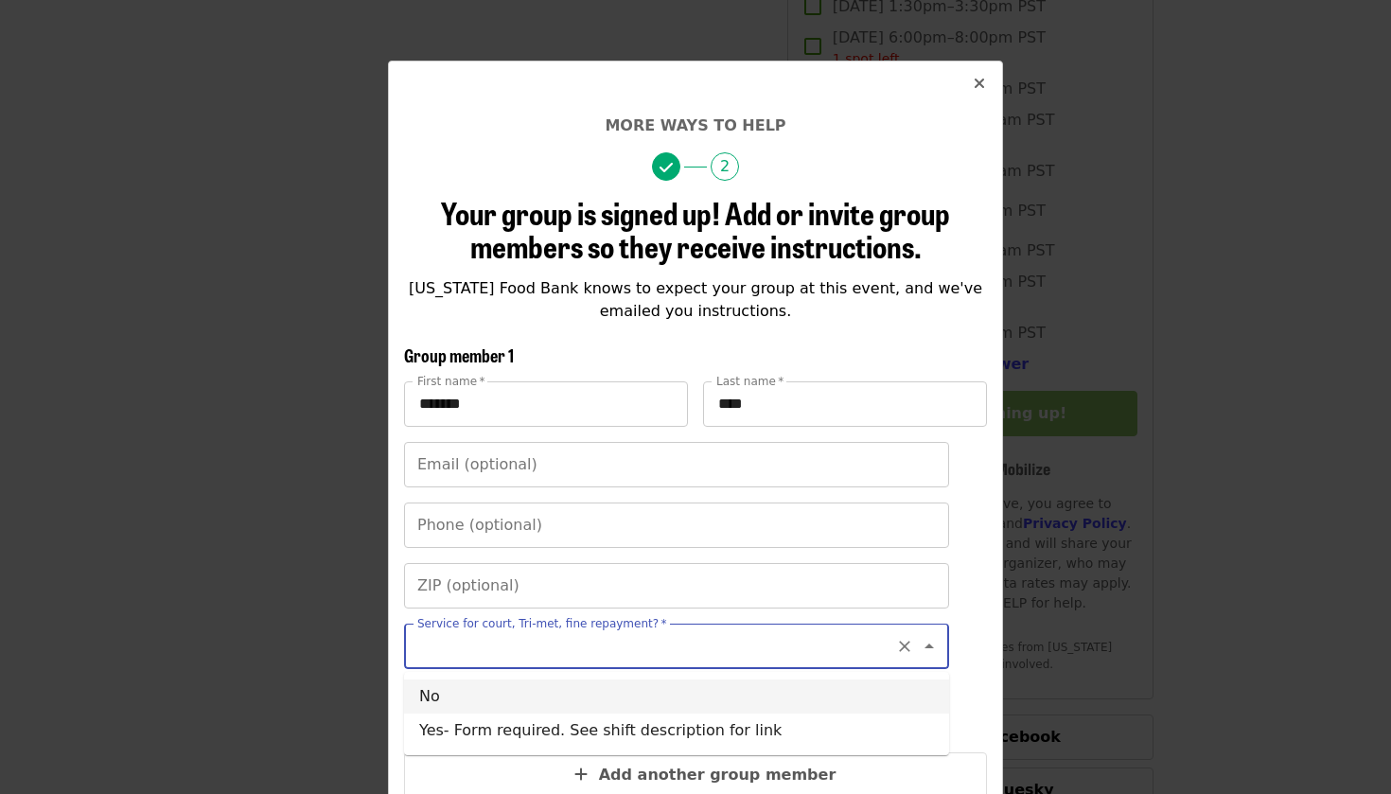
click at [528, 697] on li "No" at bounding box center [676, 697] width 545 height 34
type input "**"
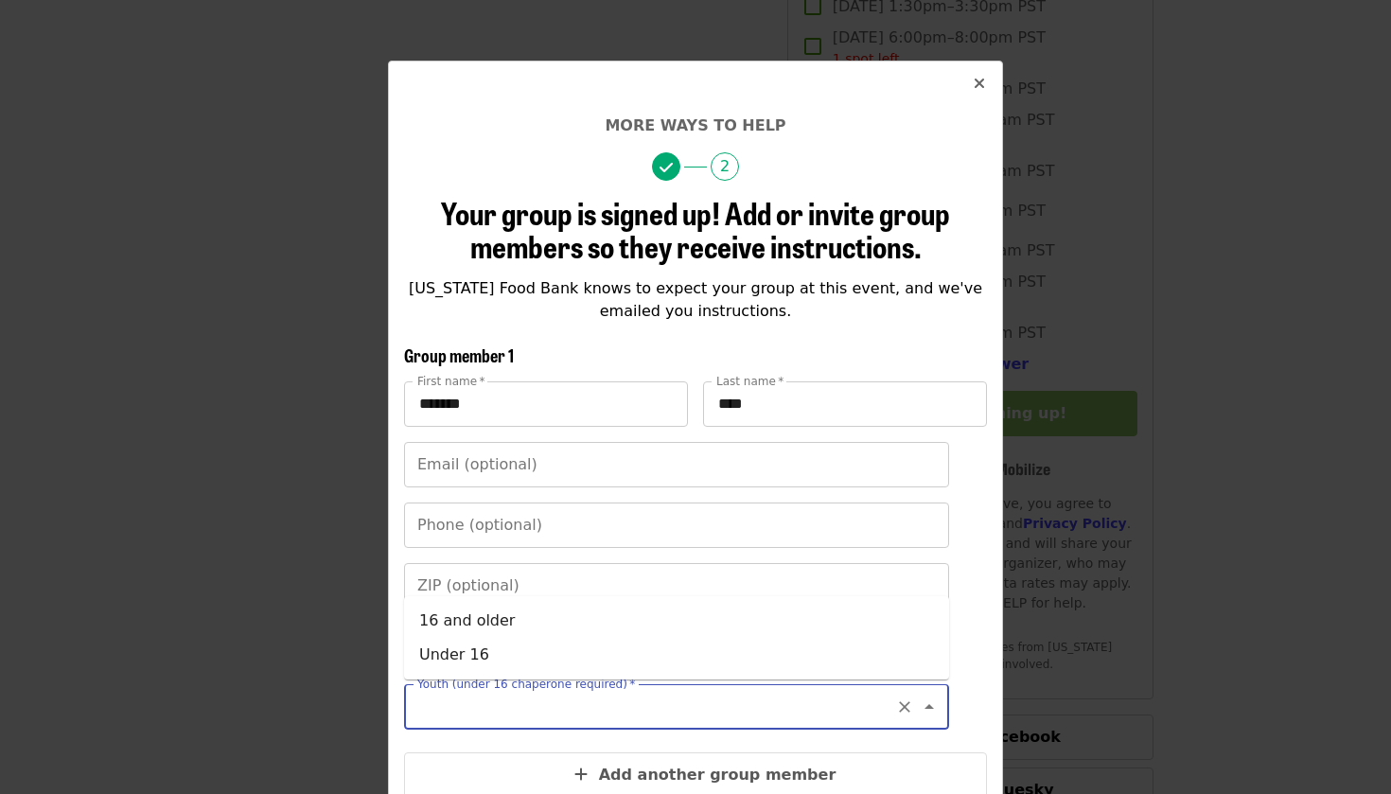
click at [520, 718] on input "Youth (under 16 chaperone required)   *" at bounding box center [653, 707] width 468 height 36
click at [931, 706] on icon "Close" at bounding box center [929, 706] width 9 height 5
type input "*"
click at [655, 630] on li "16 and older" at bounding box center [676, 621] width 545 height 34
type input "**********"
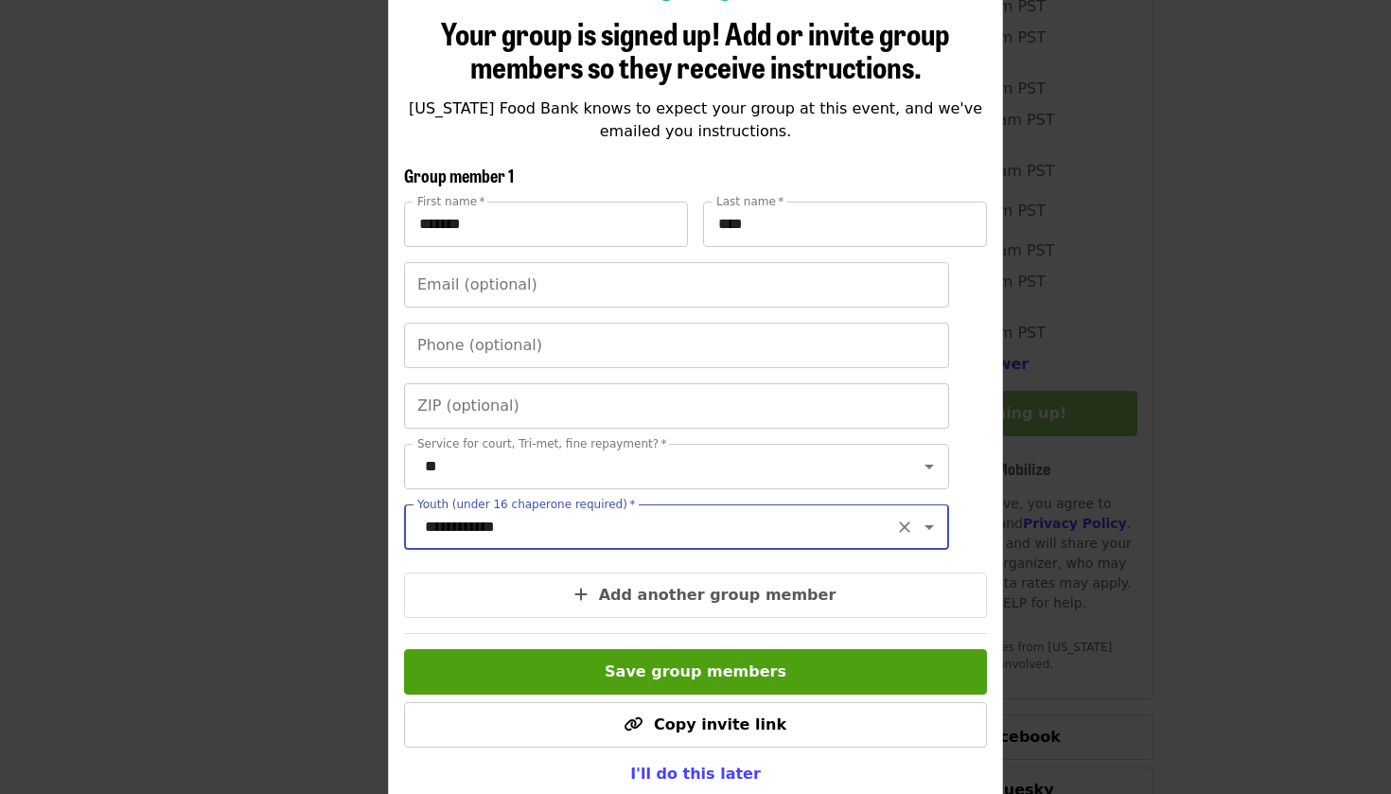
scroll to position [220, 0]
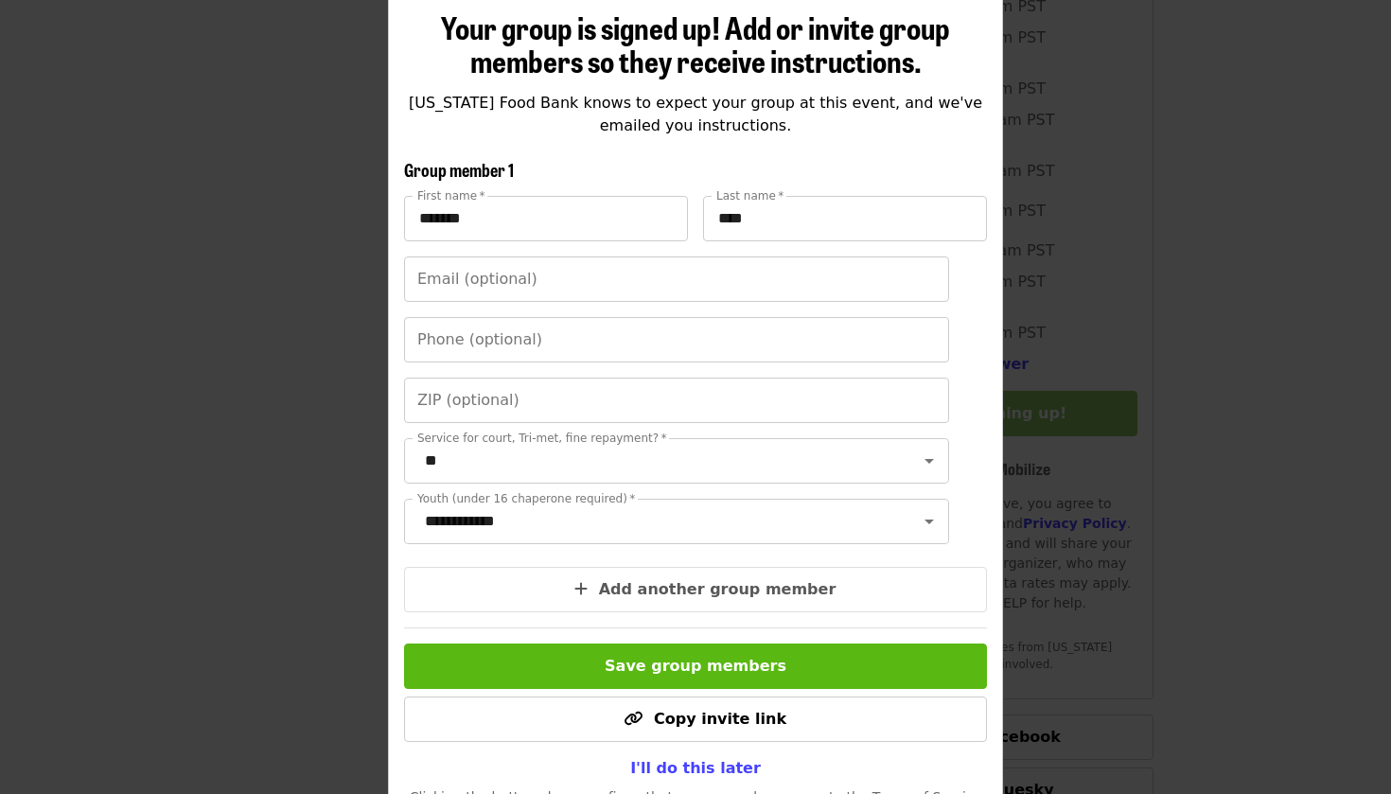
click at [650, 658] on span "Save group members" at bounding box center [696, 666] width 182 height 18
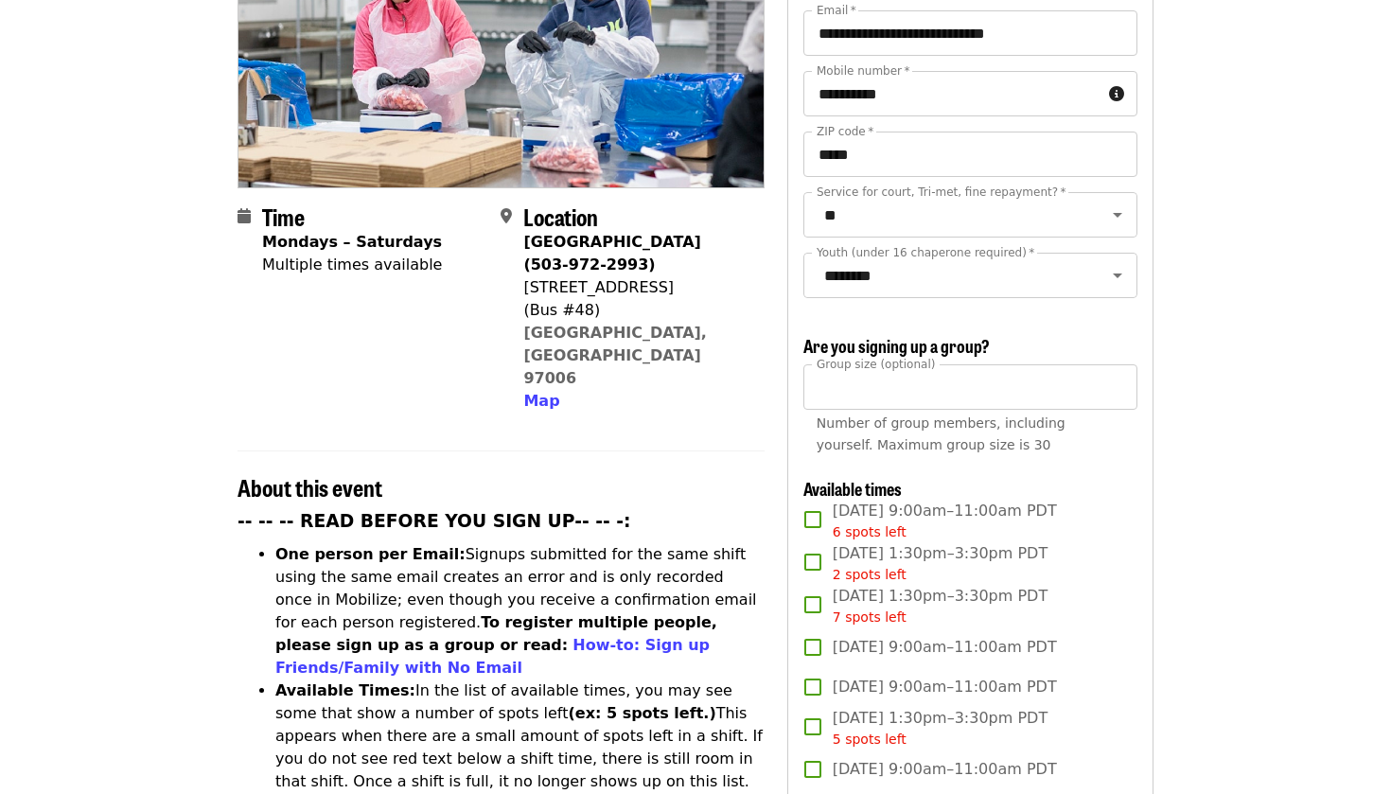
scroll to position [297, 0]
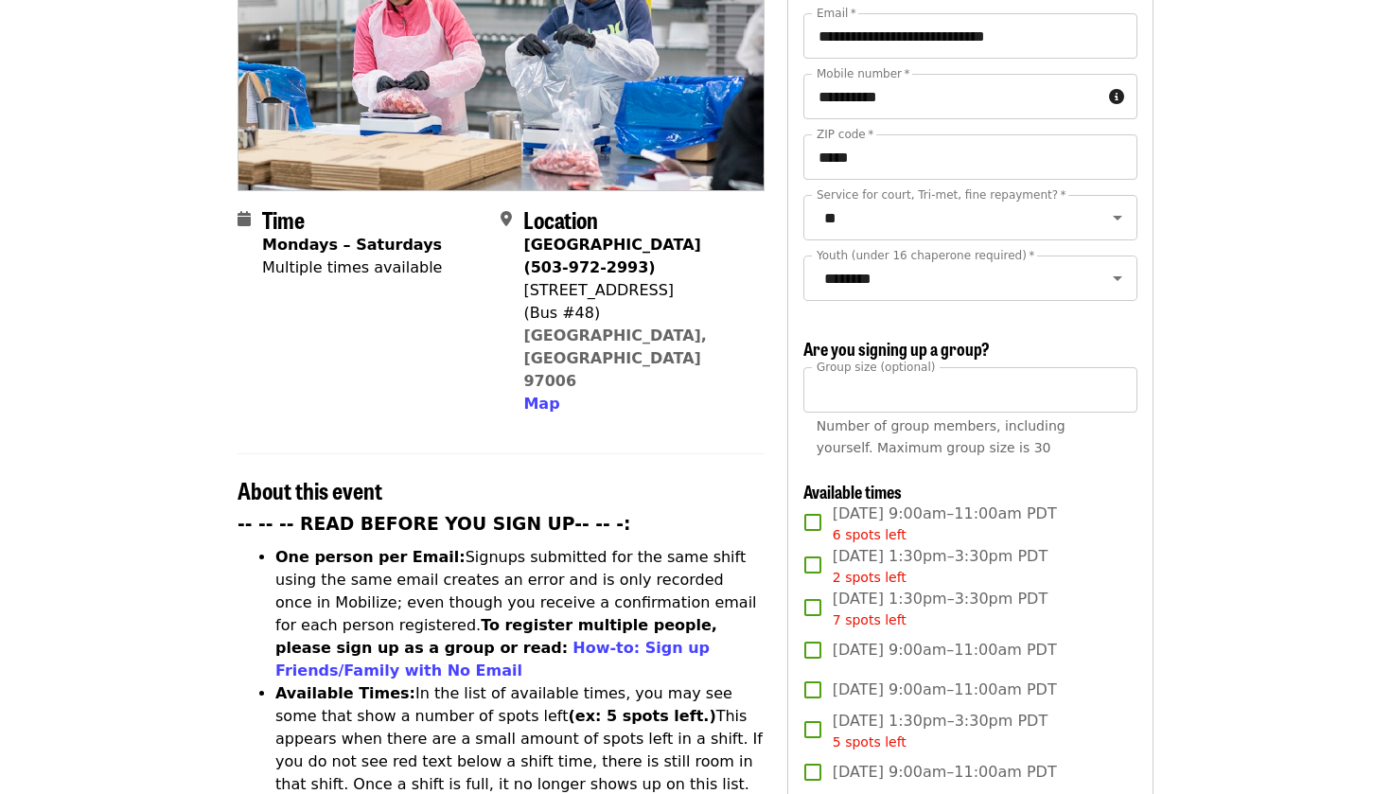
drag, startPoint x: 664, startPoint y: 256, endPoint x: 526, endPoint y: 255, distance: 138.2
click at [525, 279] on div "1870 NW 173rd Ave" at bounding box center [635, 290] width 225 height 23
copy div "1870 NW 173rd Ave"
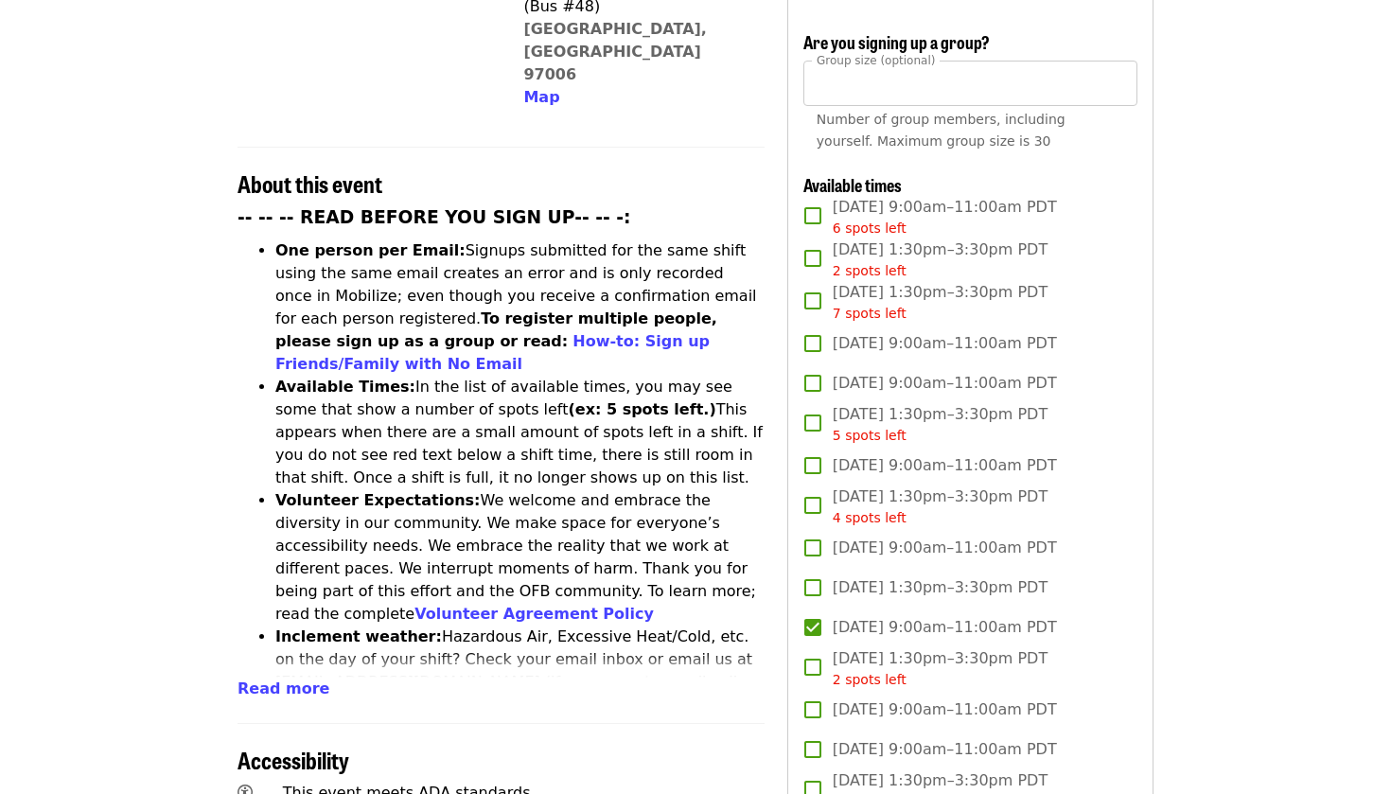
scroll to position [0, 0]
